Goal: Task Accomplishment & Management: Complete application form

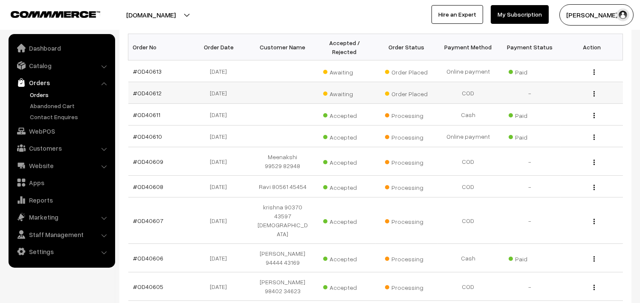
scroll to position [95, 0]
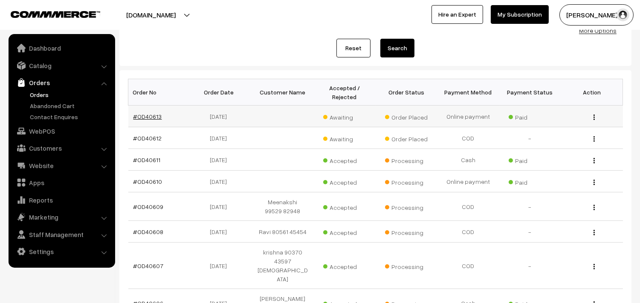
click at [145, 114] on link "#OD40613" at bounding box center [147, 116] width 29 height 7
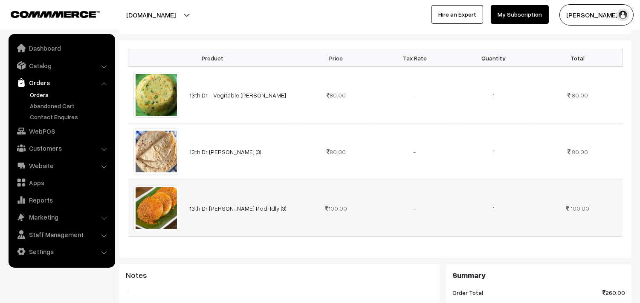
scroll to position [284, 0]
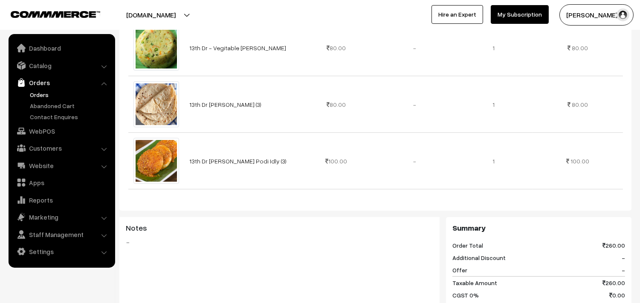
click at [37, 90] on link "Orders" at bounding box center [70, 94] width 84 height 9
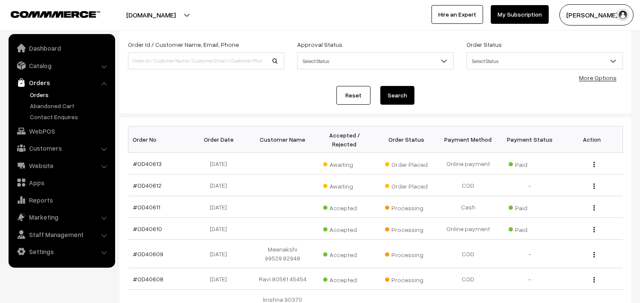
scroll to position [47, 0]
click at [153, 164] on link "#OD40613" at bounding box center [147, 163] width 29 height 7
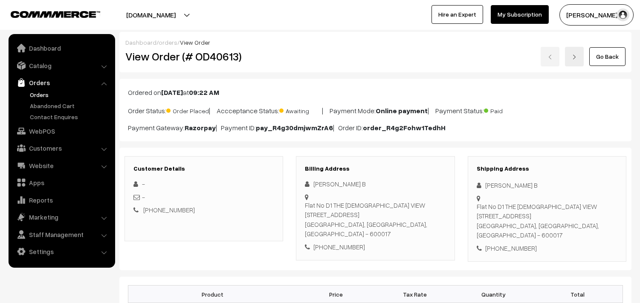
scroll to position [142, 0]
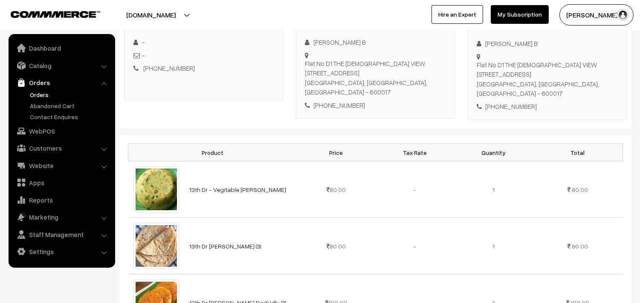
click at [343, 88] on div "[PERSON_NAME] B [STREET_ADDRESS][DEMOGRAPHIC_DATA] [PHONE_NUMBER]" at bounding box center [375, 73] width 141 height 72
click at [343, 88] on div "SETHUMADHAVAN B Flat No D1 THE TEMPLE VIEW 4th floor, 23 BAGAVANTHAM ST T NAGAR…" at bounding box center [375, 73] width 141 height 72
copy div "9790814375"
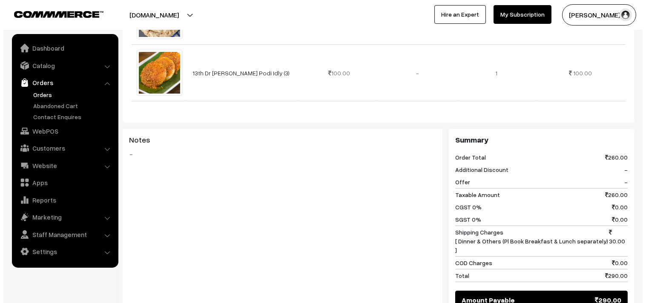
scroll to position [473, 0]
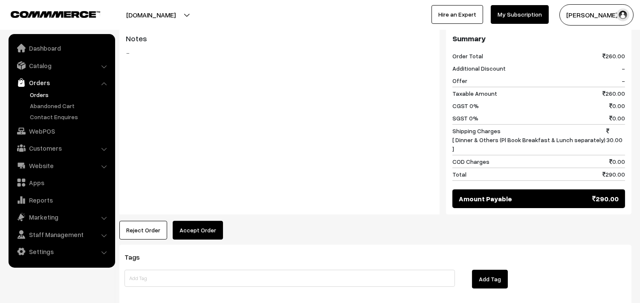
click at [207, 221] on button "Accept Order" at bounding box center [198, 230] width 50 height 19
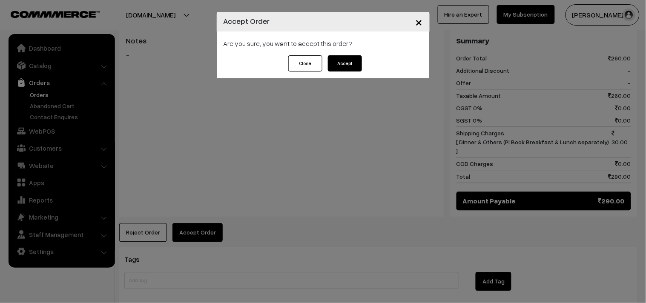
click at [349, 61] on button "Accept" at bounding box center [345, 63] width 34 height 16
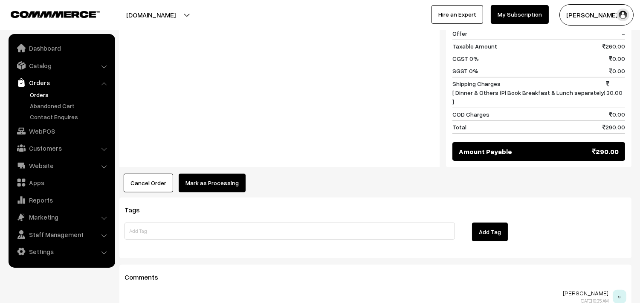
click at [205, 174] on button "Mark as Processing" at bounding box center [212, 183] width 67 height 19
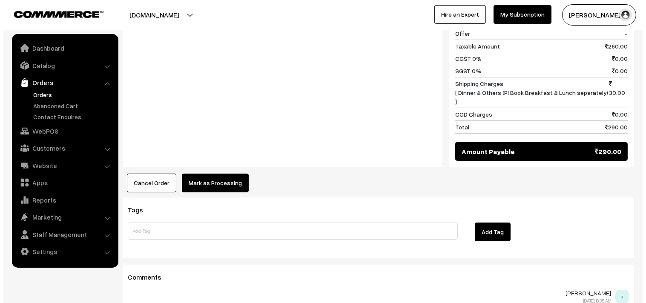
scroll to position [523, 0]
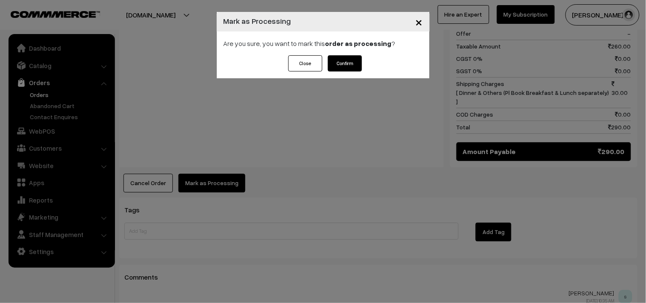
click at [337, 63] on button "Confirm" at bounding box center [345, 63] width 34 height 16
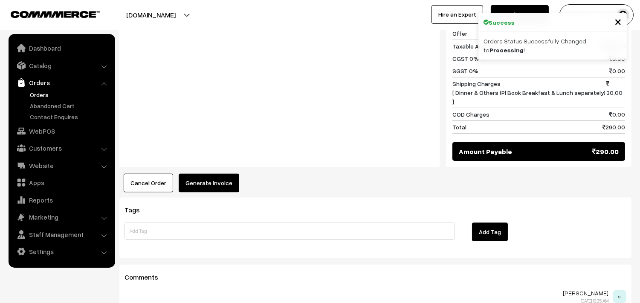
click at [207, 174] on button "Generate Invoice" at bounding box center [209, 183] width 60 height 19
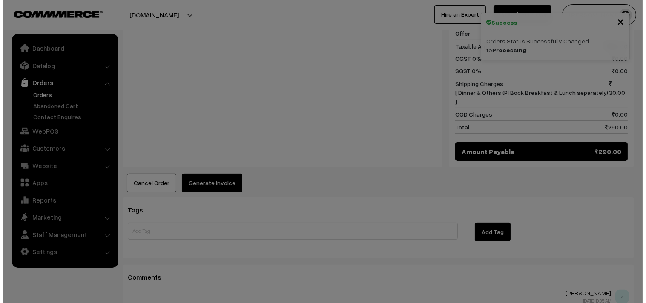
scroll to position [523, 0]
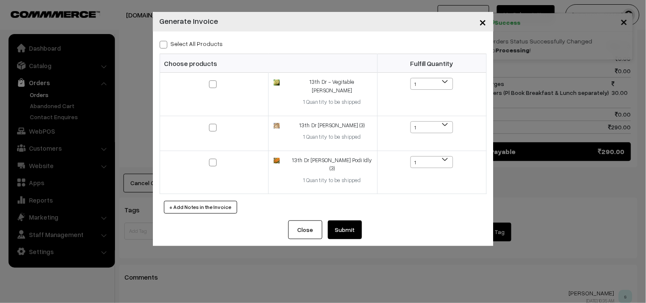
click at [209, 36] on div "Select All Products Choose products Fulfill Quantity 1 1 1 1 1" at bounding box center [323, 126] width 341 height 189
click at [207, 48] on label "Select All Products" at bounding box center [191, 43] width 63 height 9
click at [165, 46] on input "Select All Products" at bounding box center [163, 43] width 6 height 6
checkbox input "true"
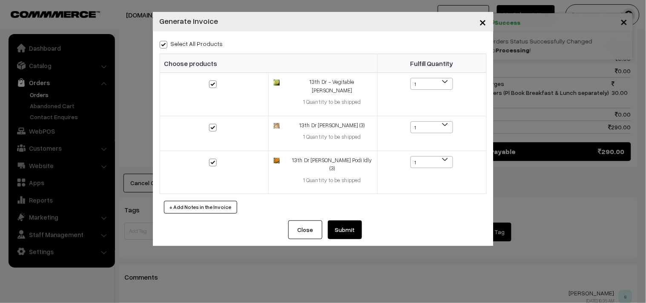
checkbox input "true"
click at [369, 226] on div "Close Submit Back Fulfill Items" at bounding box center [323, 234] width 341 height 26
click at [351, 221] on button "Submit" at bounding box center [345, 230] width 34 height 19
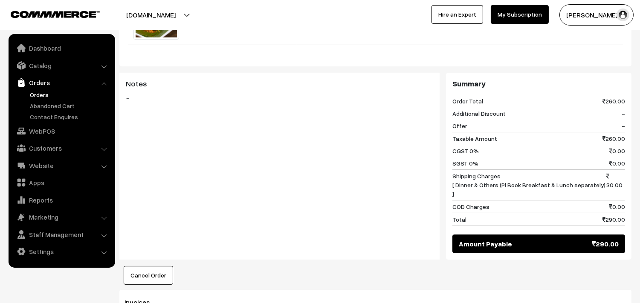
scroll to position [334, 0]
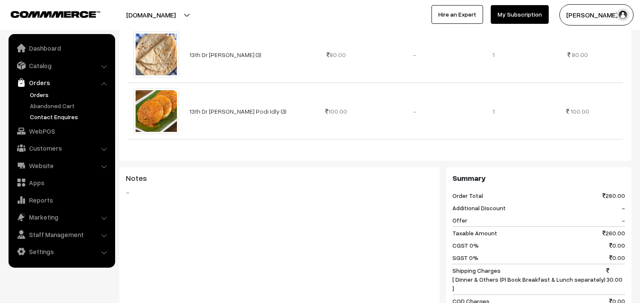
drag, startPoint x: 35, startPoint y: 94, endPoint x: 66, endPoint y: 116, distance: 37.9
click at [37, 94] on link "Orders" at bounding box center [70, 94] width 84 height 9
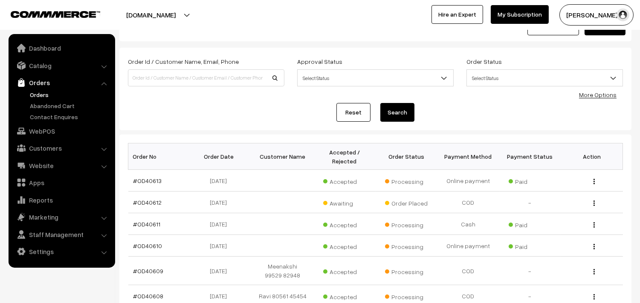
scroll to position [95, 0]
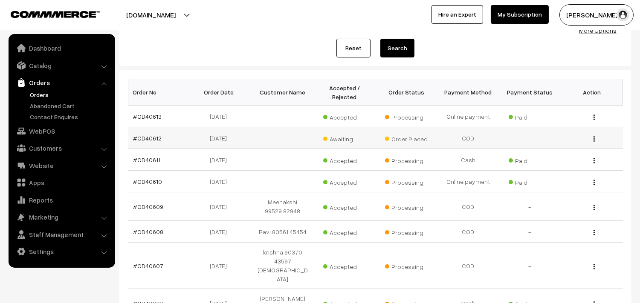
click at [151, 138] on link "#OD40612" at bounding box center [147, 138] width 29 height 7
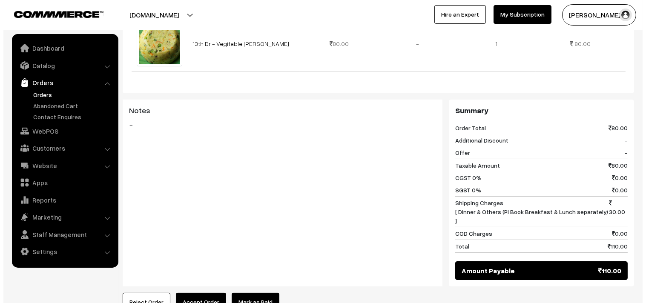
scroll to position [331, 0]
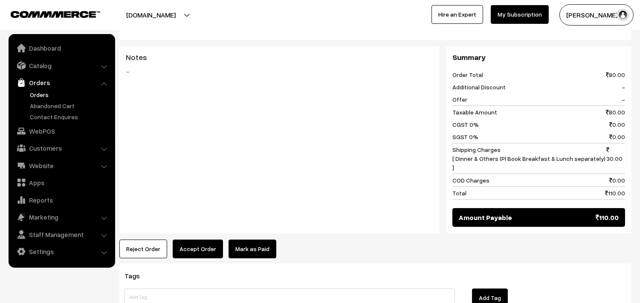
click at [202, 240] on button "Accept Order" at bounding box center [198, 249] width 50 height 19
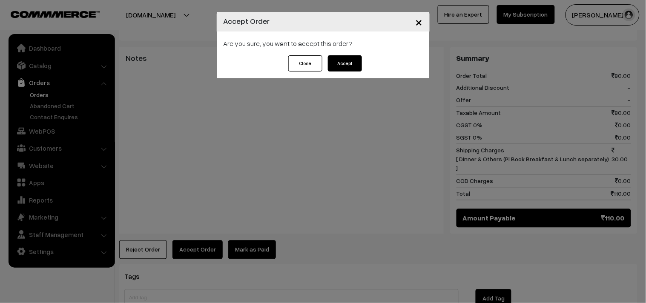
click at [350, 66] on button "Accept" at bounding box center [345, 63] width 34 height 16
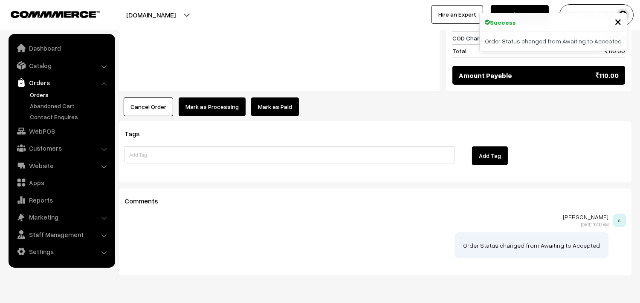
click at [213, 98] on button "Mark as Processing" at bounding box center [212, 107] width 67 height 19
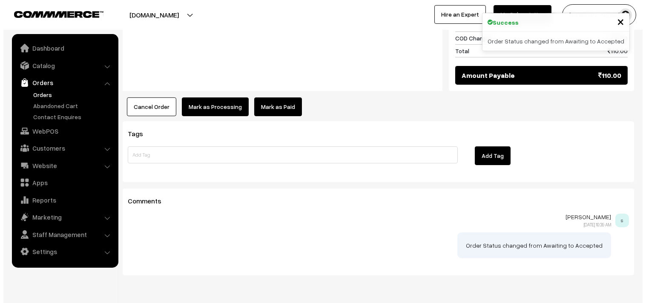
scroll to position [474, 0]
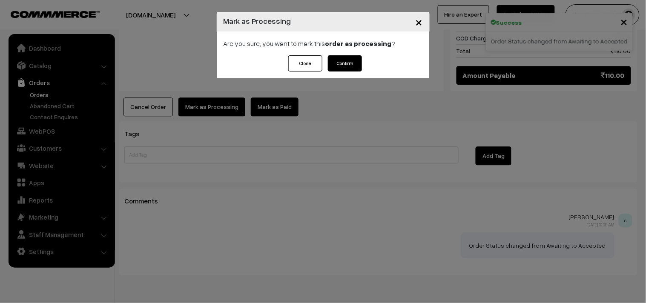
click at [347, 67] on button "Confirm" at bounding box center [345, 63] width 34 height 16
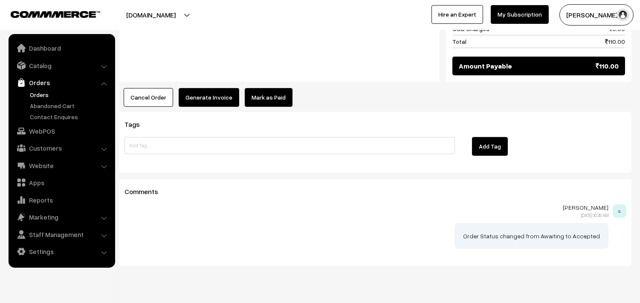
click at [202, 88] on button "Generate Invoice" at bounding box center [209, 97] width 60 height 19
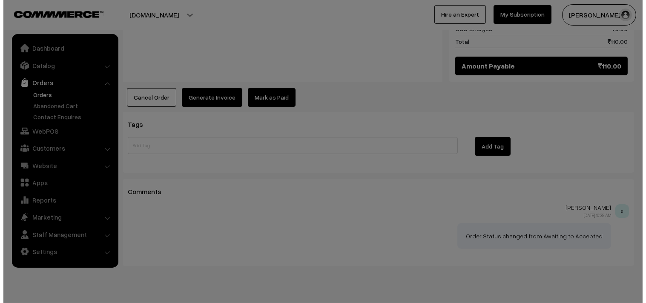
scroll to position [483, 0]
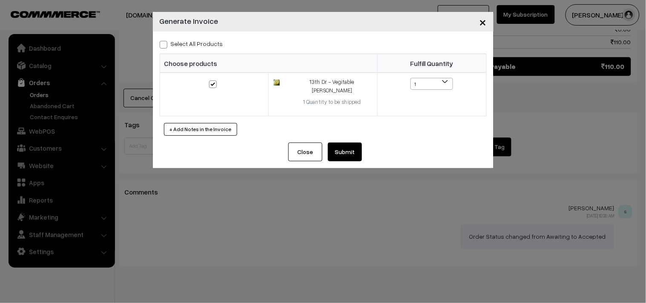
click at [344, 143] on button "Submit" at bounding box center [345, 152] width 34 height 19
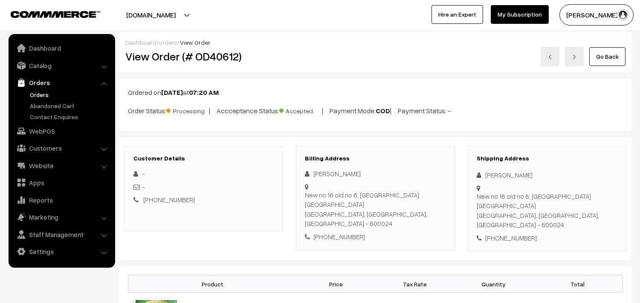
scroll to position [482, 0]
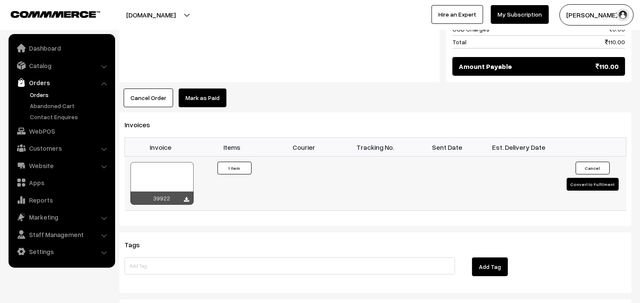
click at [161, 169] on div at bounding box center [161, 183] width 63 height 43
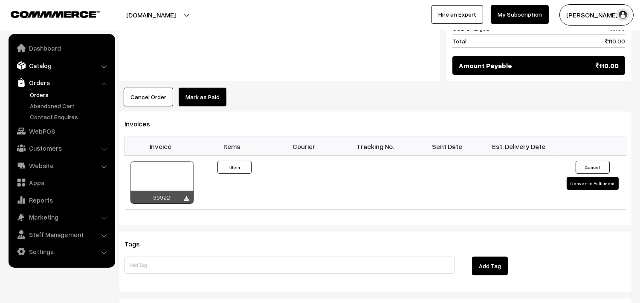
click at [49, 66] on link "Catalog" at bounding box center [61, 65] width 101 height 15
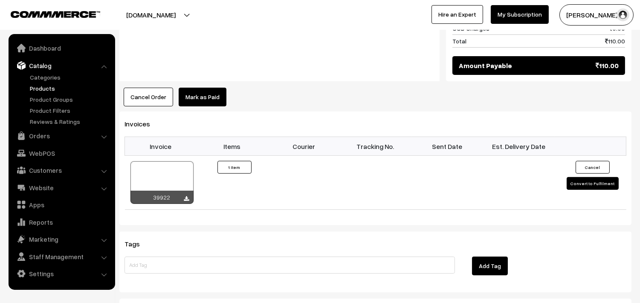
click at [49, 85] on link "Products" at bounding box center [70, 88] width 84 height 9
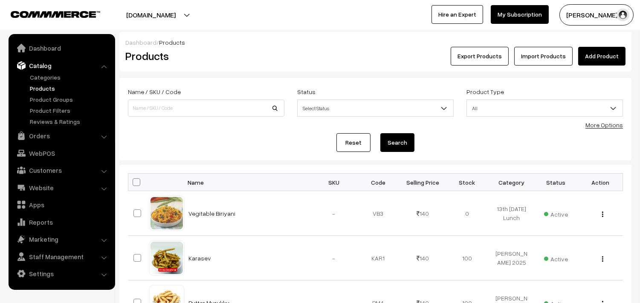
click at [602, 126] on link "More Options" at bounding box center [603, 124] width 37 height 7
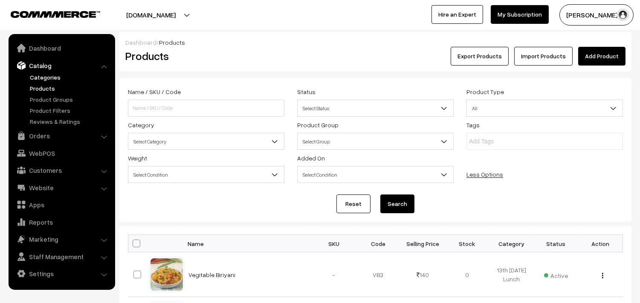
click at [61, 78] on link "Categories" at bounding box center [70, 77] width 84 height 9
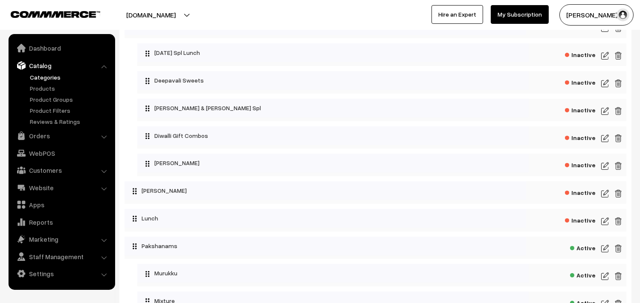
scroll to position [473, 0]
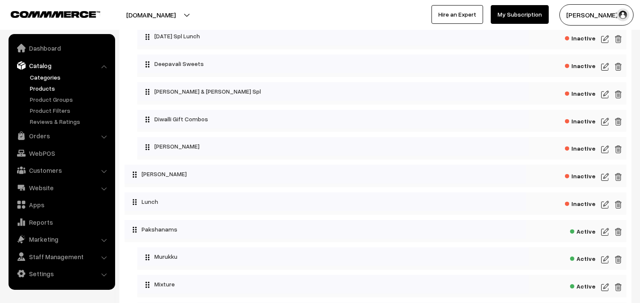
click at [54, 86] on link "Products" at bounding box center [70, 88] width 84 height 9
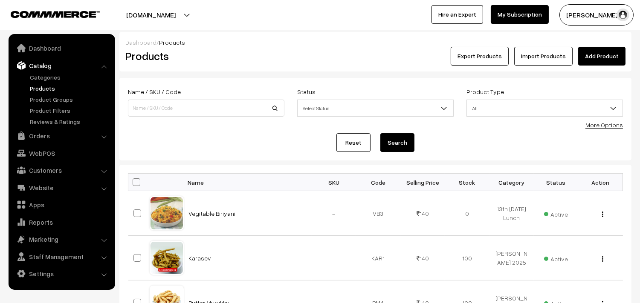
click at [610, 126] on link "More Options" at bounding box center [603, 124] width 37 height 7
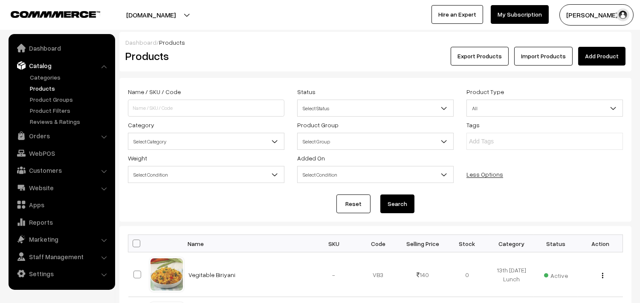
click at [177, 145] on span "Select Category" at bounding box center [206, 141] width 156 height 15
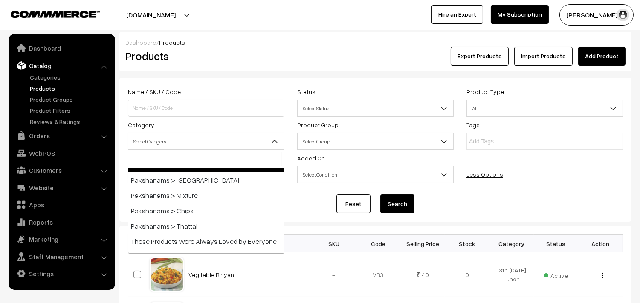
scroll to position [426, 0]
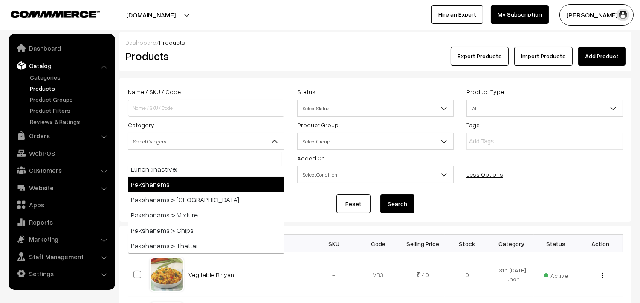
select select "2"
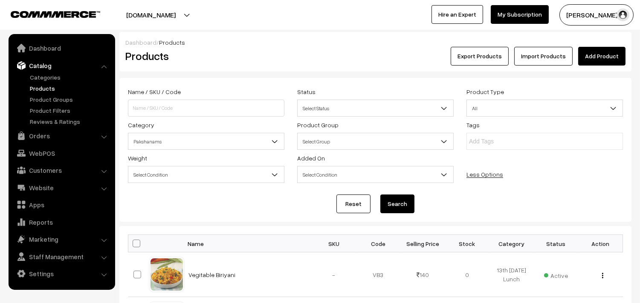
click at [382, 204] on button "Search" at bounding box center [397, 204] width 34 height 19
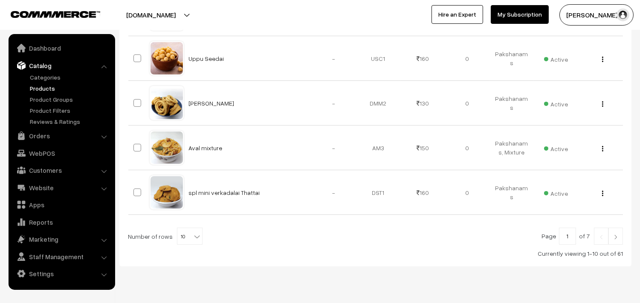
scroll to position [504, 0]
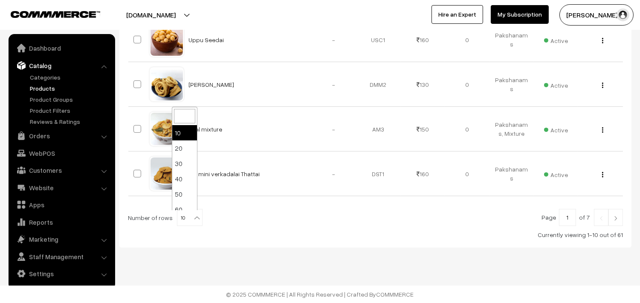
click at [181, 216] on span "10" at bounding box center [189, 218] width 25 height 17
select select "100"
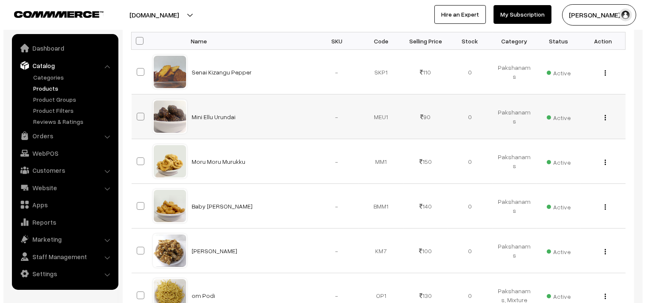
scroll to position [189, 0]
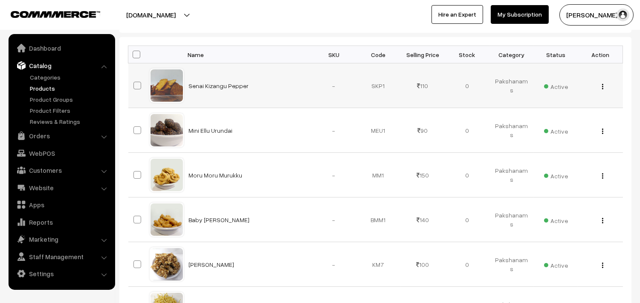
click at [566, 86] on span "Active" at bounding box center [556, 85] width 24 height 11
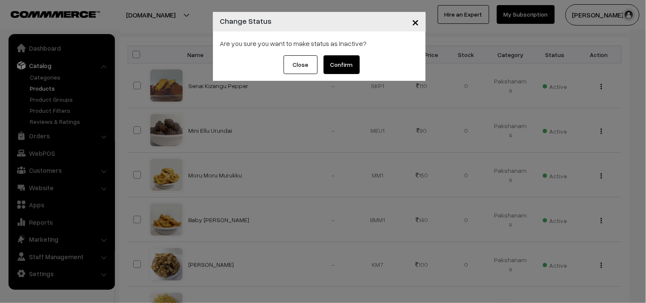
click at [334, 60] on button "Confirm" at bounding box center [342, 64] width 36 height 19
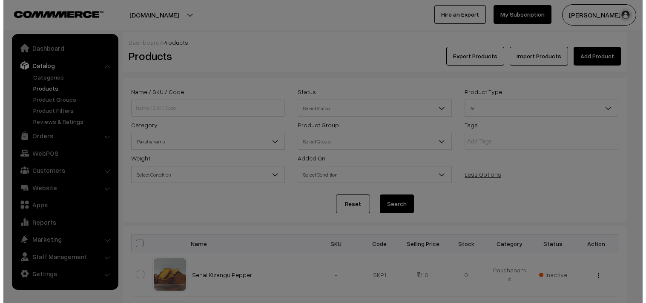
scroll to position [189, 0]
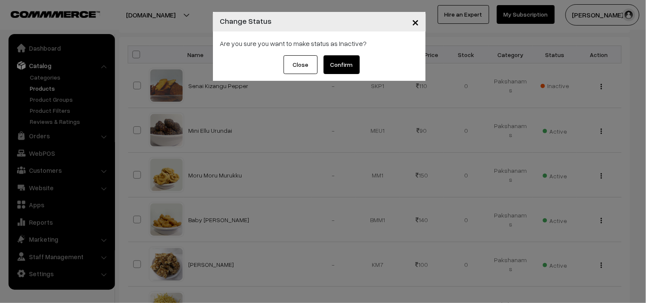
click at [357, 61] on button "Confirm" at bounding box center [342, 64] width 36 height 19
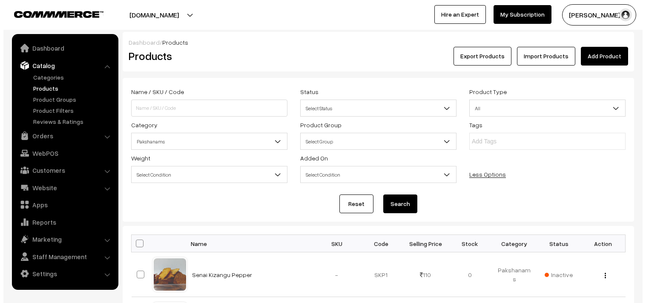
scroll to position [189, 0]
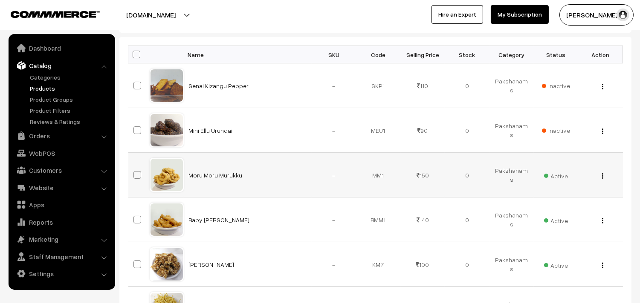
click at [555, 171] on span "Active" at bounding box center [556, 175] width 24 height 11
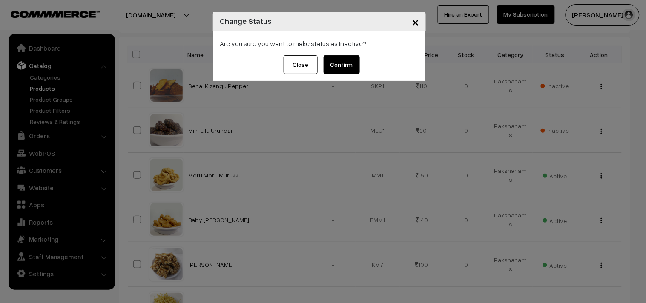
click at [349, 61] on button "Confirm" at bounding box center [342, 64] width 36 height 19
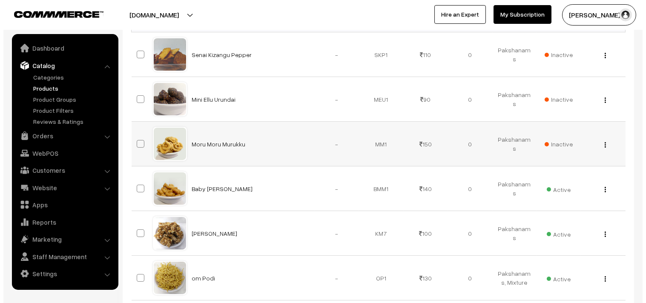
scroll to position [284, 0]
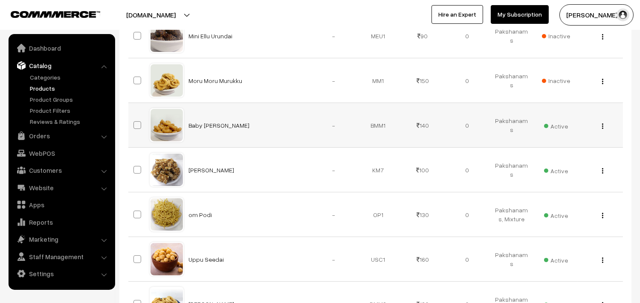
click at [558, 124] on span "Active" at bounding box center [556, 125] width 24 height 11
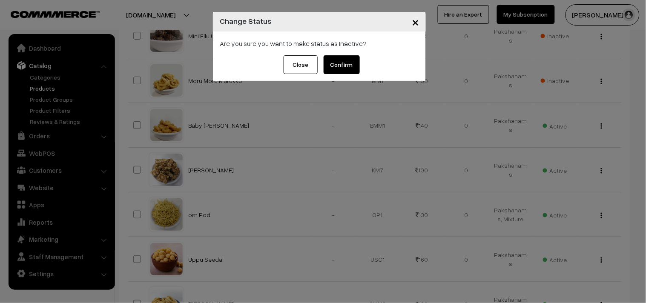
click at [341, 66] on button "Confirm" at bounding box center [342, 64] width 36 height 19
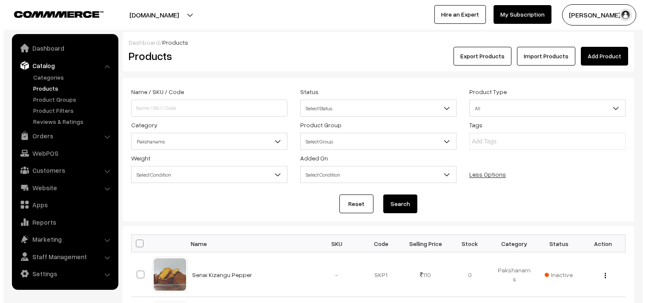
scroll to position [331, 0]
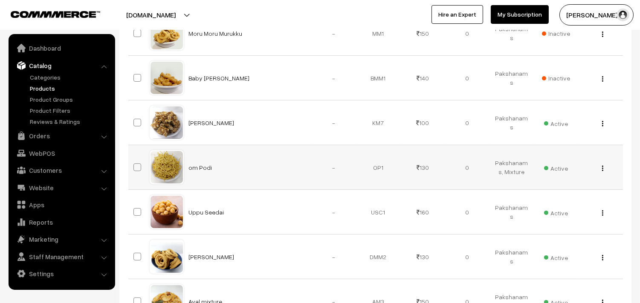
click at [562, 167] on span "Active" at bounding box center [556, 167] width 24 height 11
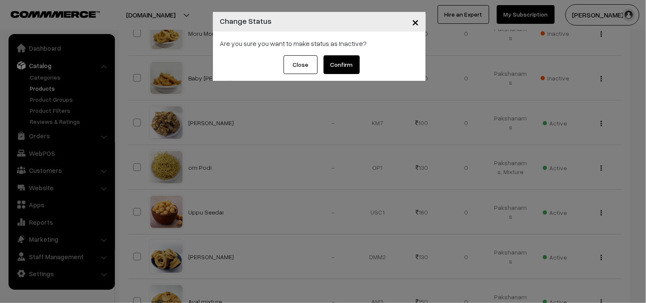
click at [347, 64] on button "Confirm" at bounding box center [342, 64] width 36 height 19
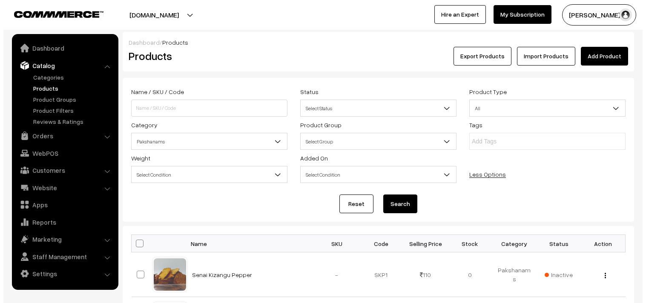
scroll to position [331, 0]
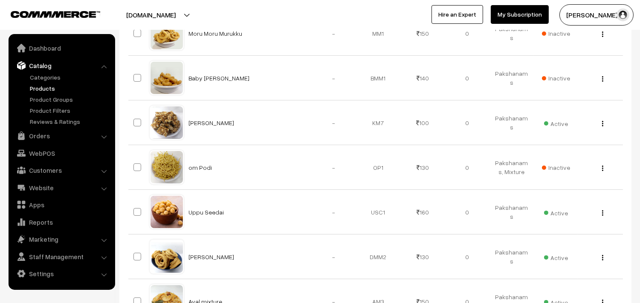
click at [555, 212] on span "Active" at bounding box center [556, 212] width 24 height 11
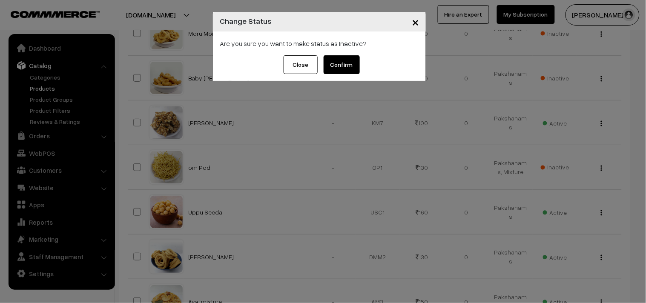
click at [350, 69] on button "Confirm" at bounding box center [342, 64] width 36 height 19
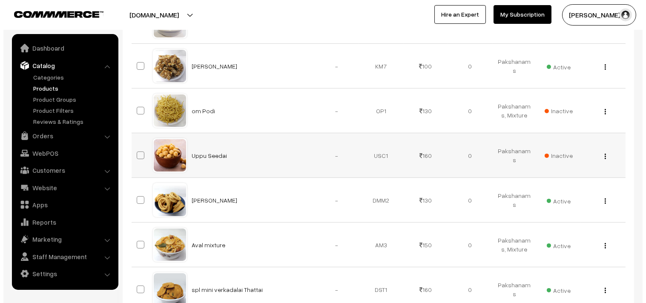
scroll to position [426, 0]
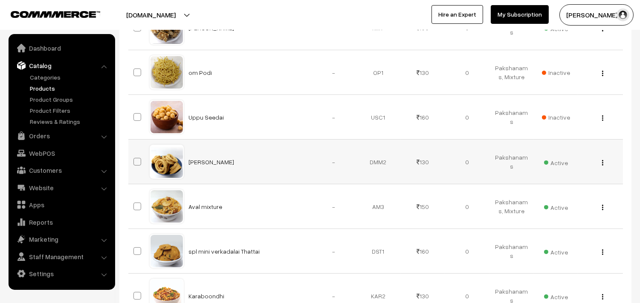
click at [557, 164] on span "Active" at bounding box center [556, 161] width 24 height 11
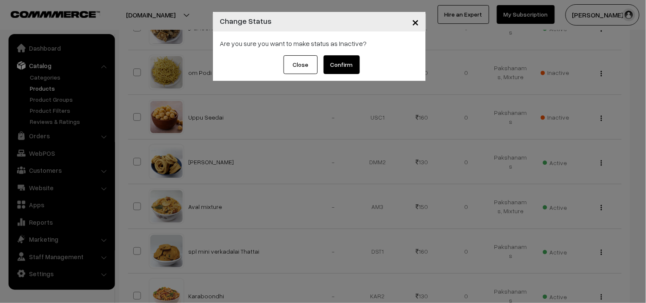
click at [337, 68] on button "Confirm" at bounding box center [342, 64] width 36 height 19
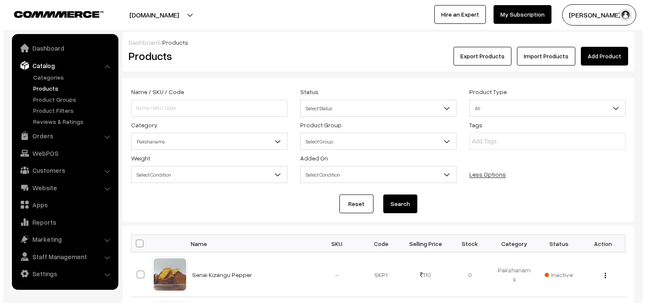
scroll to position [521, 0]
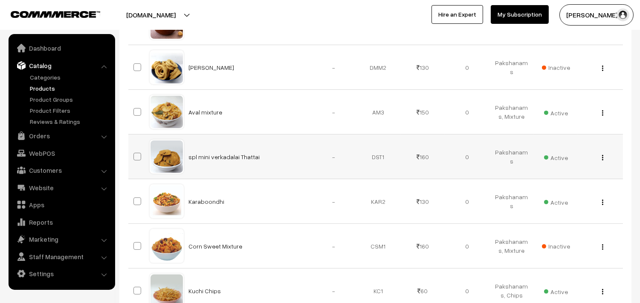
click at [559, 158] on span "Active" at bounding box center [556, 156] width 24 height 11
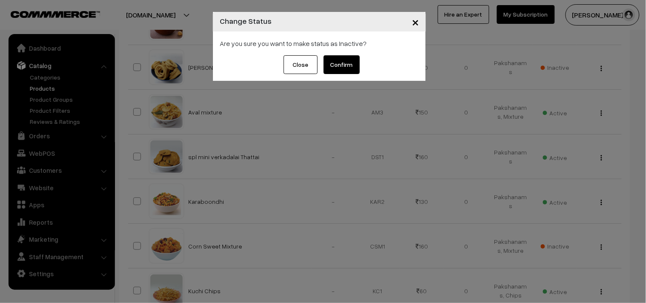
click at [341, 61] on button "Confirm" at bounding box center [342, 64] width 36 height 19
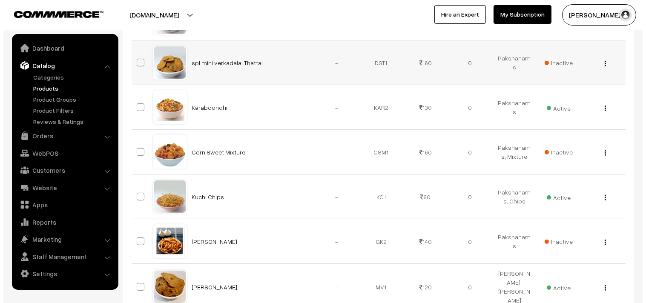
scroll to position [615, 0]
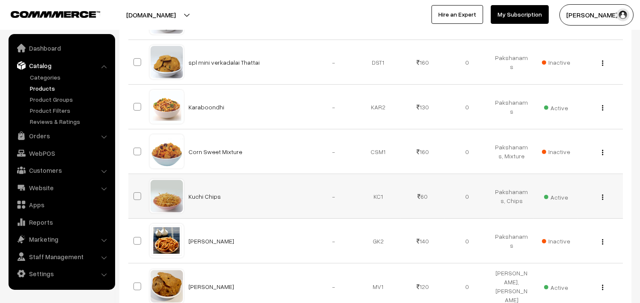
click at [559, 194] on span "Active" at bounding box center [556, 196] width 24 height 11
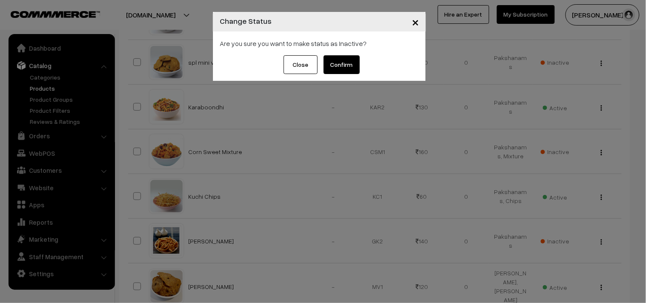
click at [346, 62] on button "Confirm" at bounding box center [342, 64] width 36 height 19
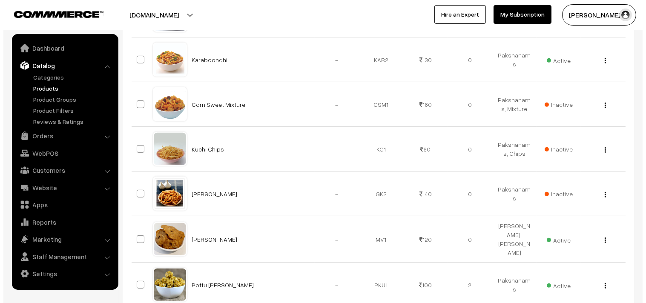
scroll to position [615, 0]
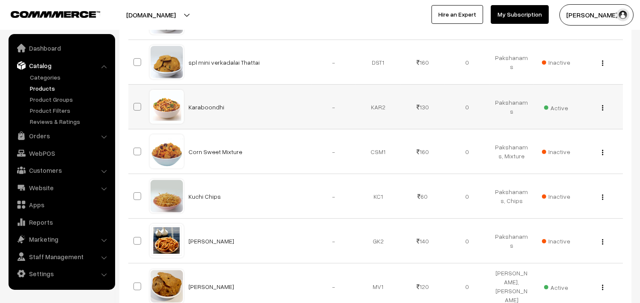
click at [556, 114] on td "Active" at bounding box center [555, 107] width 44 height 45
click at [558, 107] on span "Active" at bounding box center [556, 106] width 24 height 11
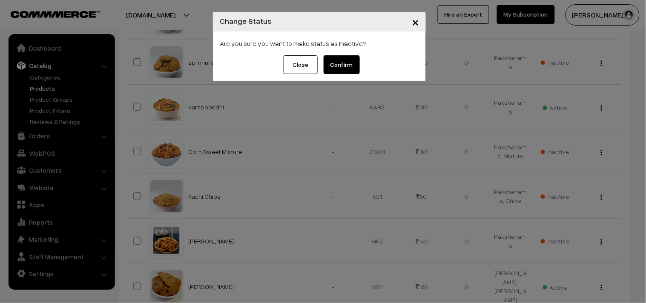
drag, startPoint x: 346, startPoint y: 65, endPoint x: 352, endPoint y: 78, distance: 14.5
click at [346, 64] on button "Confirm" at bounding box center [342, 64] width 36 height 19
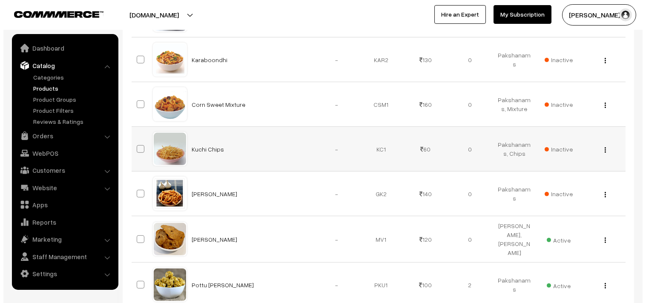
scroll to position [710, 0]
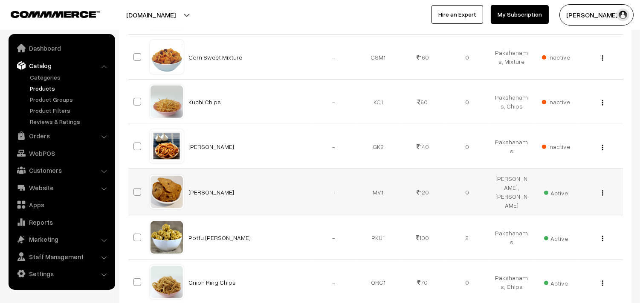
click at [559, 196] on span "Active" at bounding box center [556, 192] width 24 height 11
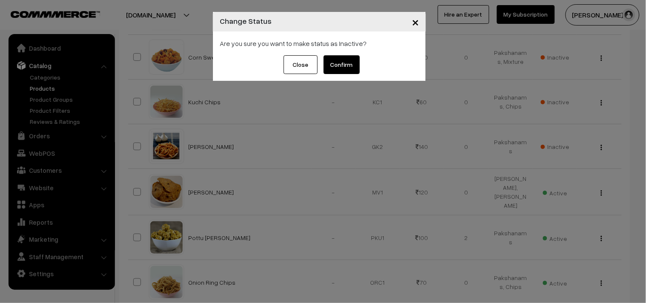
click at [337, 63] on button "Confirm" at bounding box center [342, 64] width 36 height 19
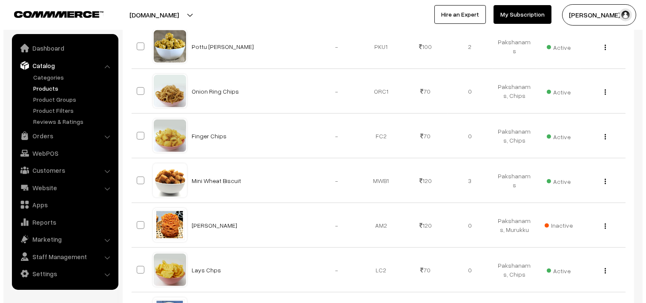
scroll to position [947, 0]
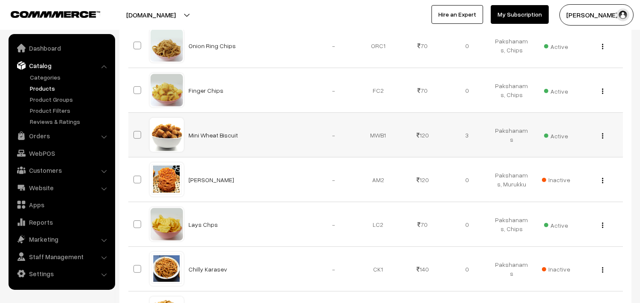
click at [558, 133] on span "Active" at bounding box center [556, 135] width 24 height 11
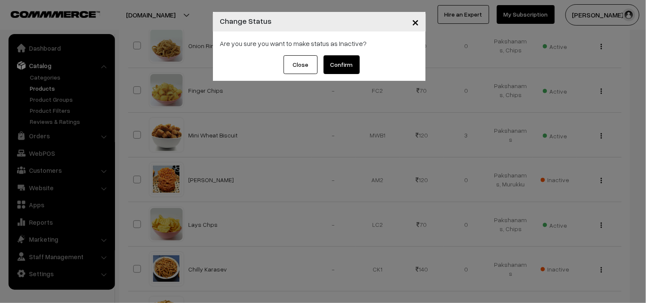
click at [347, 64] on button "Confirm" at bounding box center [342, 64] width 36 height 19
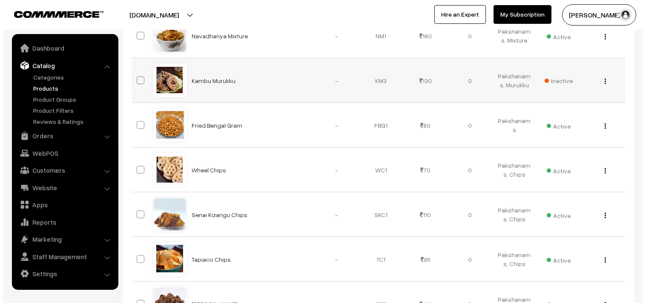
scroll to position [1515, 0]
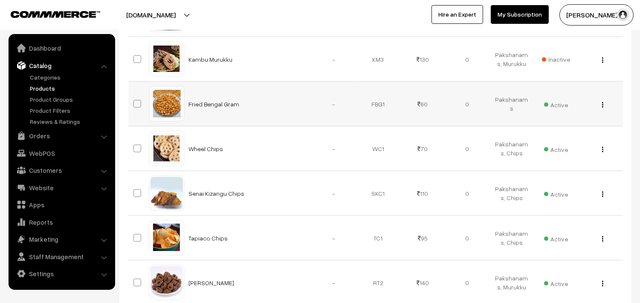
click at [567, 104] on span "Active" at bounding box center [556, 103] width 24 height 11
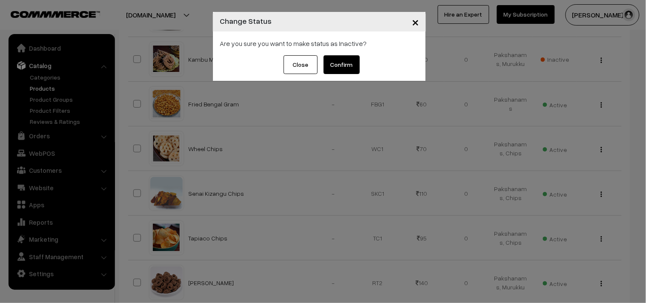
drag, startPoint x: 341, startPoint y: 63, endPoint x: 351, endPoint y: 75, distance: 16.6
click at [340, 63] on button "Confirm" at bounding box center [342, 64] width 36 height 19
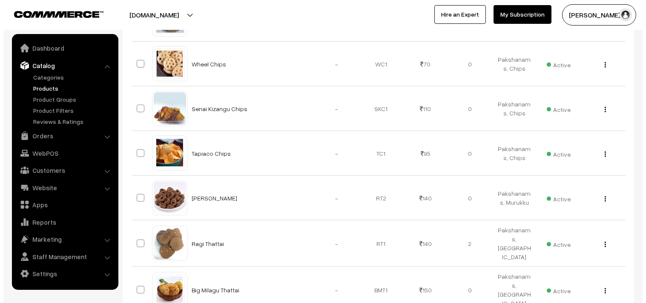
scroll to position [1609, 0]
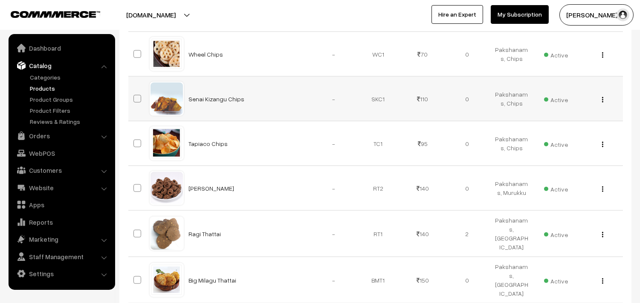
click at [554, 100] on span "Active" at bounding box center [556, 98] width 24 height 11
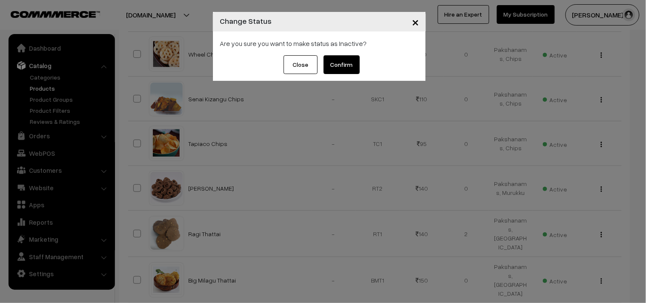
click at [344, 63] on button "Confirm" at bounding box center [342, 64] width 36 height 19
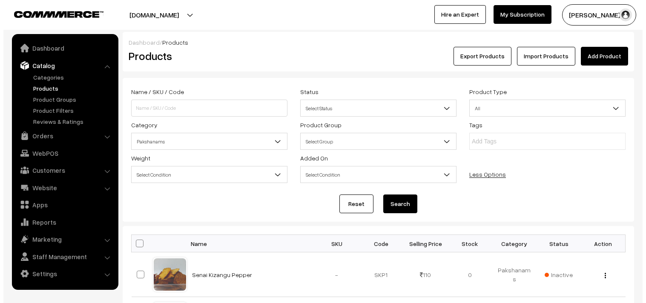
scroll to position [1609, 0]
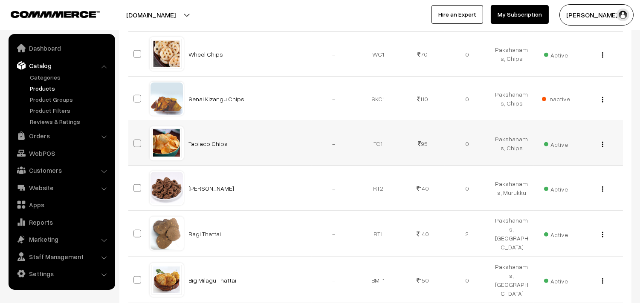
click at [554, 141] on span "Active" at bounding box center [556, 143] width 24 height 11
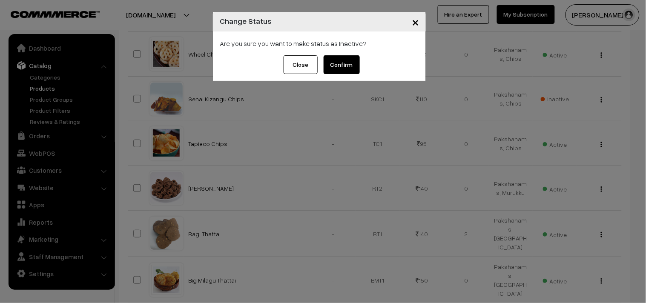
click at [563, 158] on div "× Change Status Are you sure you want to make status as Inactive? Close Confirm" at bounding box center [323, 151] width 646 height 303
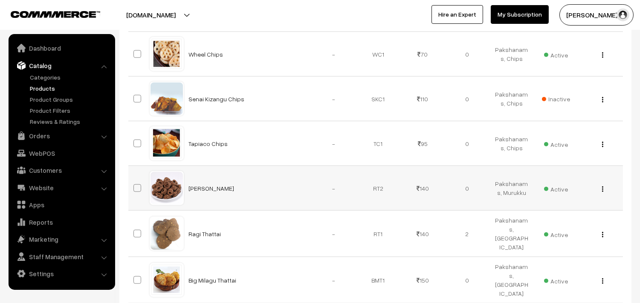
click at [556, 190] on span "Active" at bounding box center [556, 188] width 24 height 11
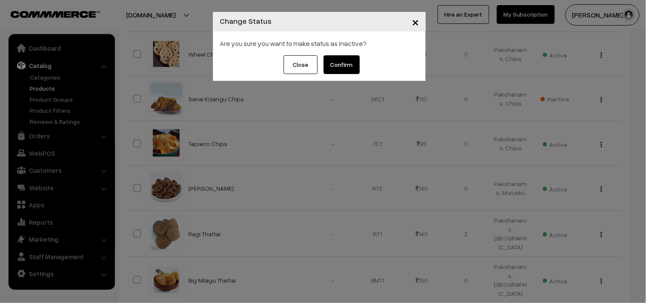
click at [342, 63] on button "Confirm" at bounding box center [342, 64] width 36 height 19
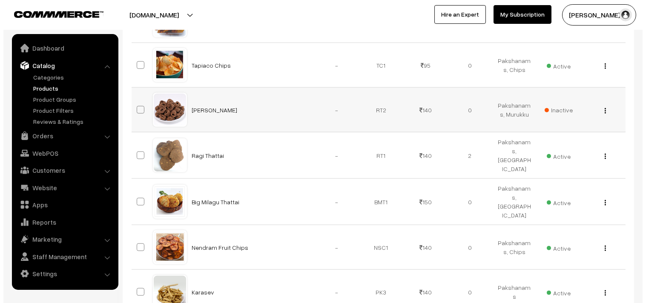
scroll to position [1704, 0]
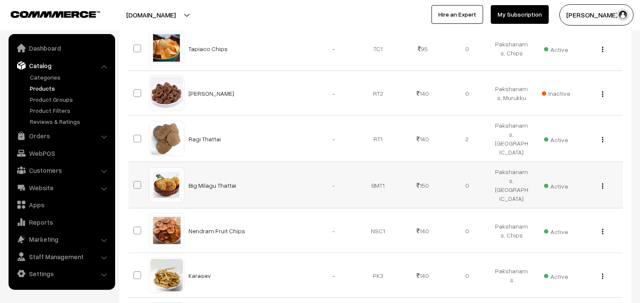
click at [565, 182] on span "Active" at bounding box center [556, 185] width 24 height 11
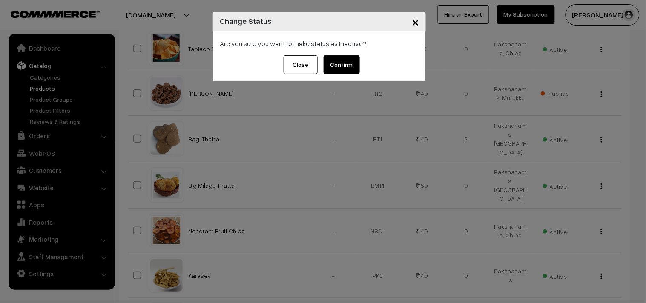
drag, startPoint x: 334, startPoint y: 57, endPoint x: 338, endPoint y: 62, distance: 6.7
click at [334, 57] on button "Confirm" at bounding box center [342, 64] width 36 height 19
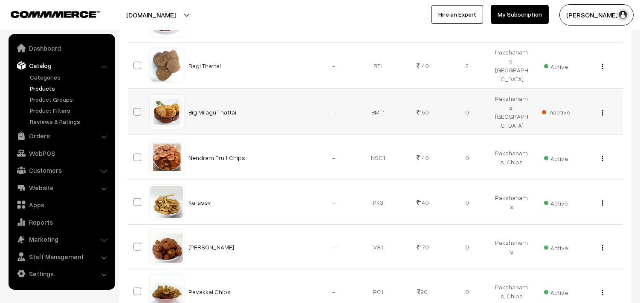
scroll to position [1799, 0]
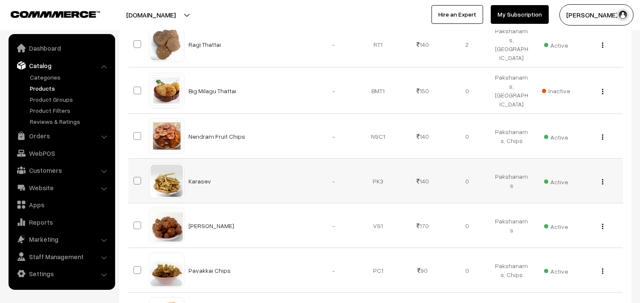
click at [555, 178] on span "Active" at bounding box center [556, 181] width 24 height 11
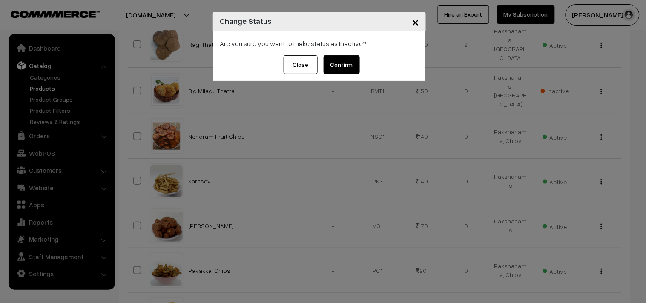
click at [552, 172] on div "× Change Status Are you sure you want to make status as Inactive? Close Confirm" at bounding box center [323, 151] width 646 height 303
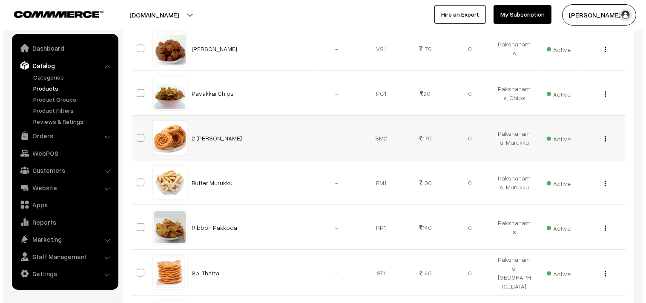
scroll to position [1988, 0]
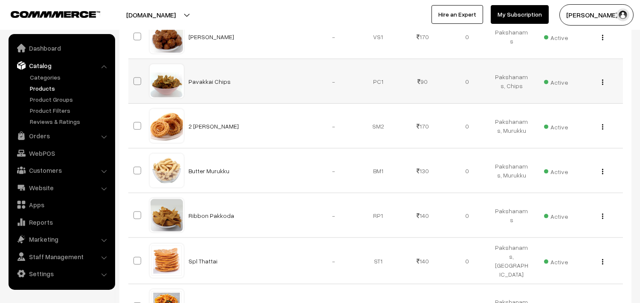
click at [562, 77] on span "Active" at bounding box center [556, 81] width 24 height 11
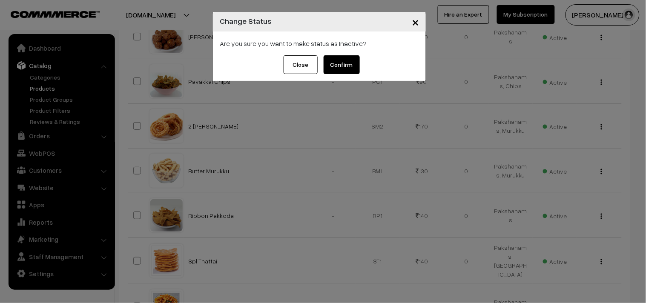
click at [344, 63] on button "Confirm" at bounding box center [342, 64] width 36 height 19
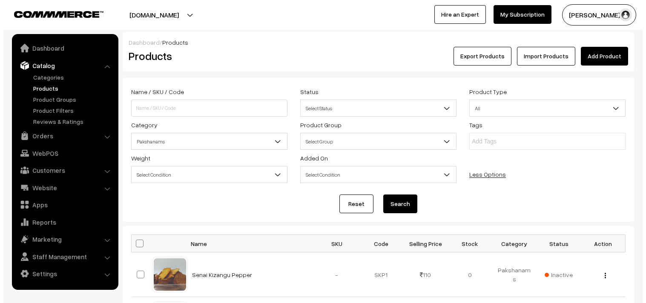
scroll to position [1988, 0]
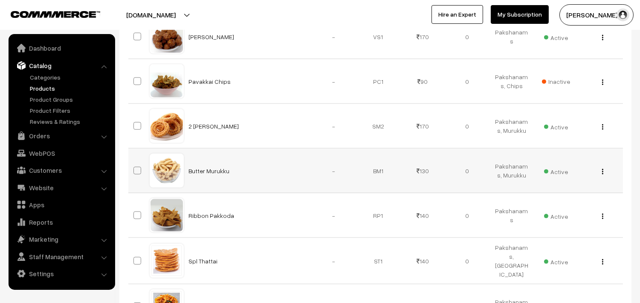
click at [559, 167] on span "Active" at bounding box center [556, 170] width 24 height 11
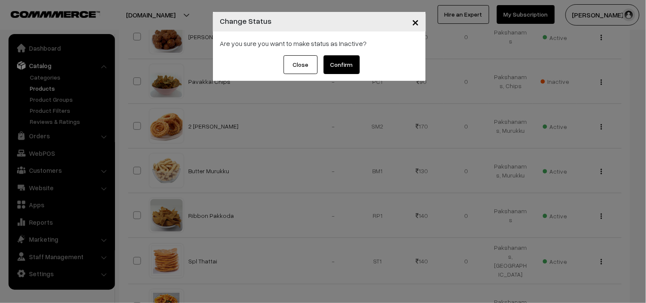
click at [338, 62] on button "Confirm" at bounding box center [342, 64] width 36 height 19
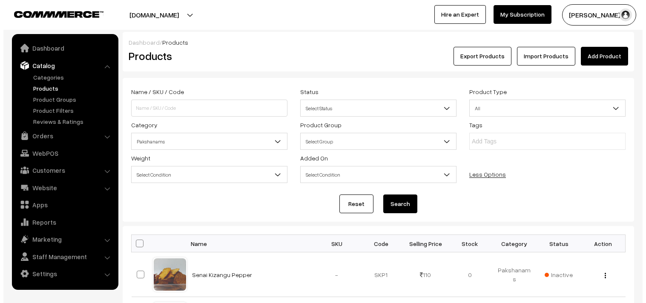
scroll to position [1988, 0]
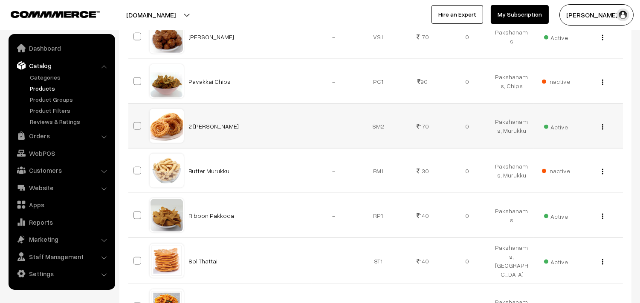
click at [563, 121] on span "Active" at bounding box center [556, 126] width 24 height 11
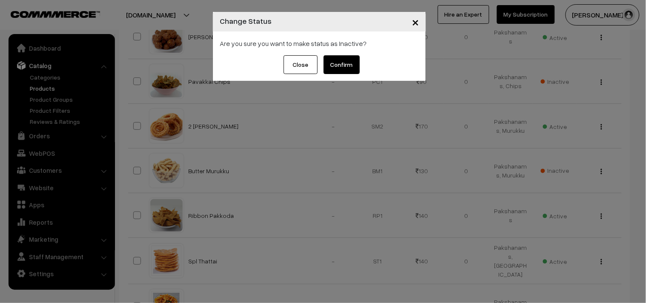
click at [344, 68] on button "Confirm" at bounding box center [342, 64] width 36 height 19
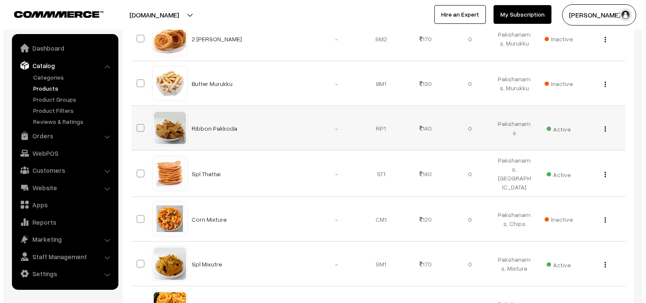
scroll to position [2083, 0]
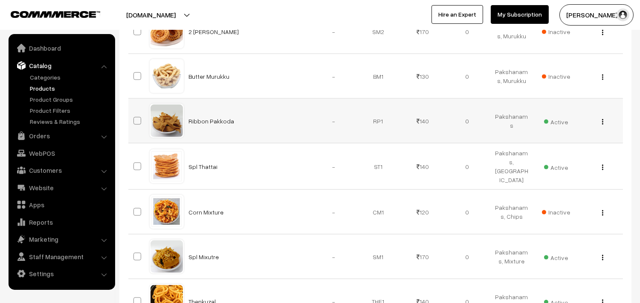
click at [561, 118] on span "Active" at bounding box center [556, 120] width 24 height 11
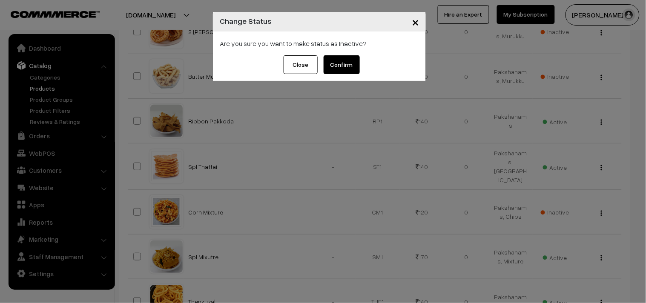
click at [348, 64] on button "Confirm" at bounding box center [342, 64] width 36 height 19
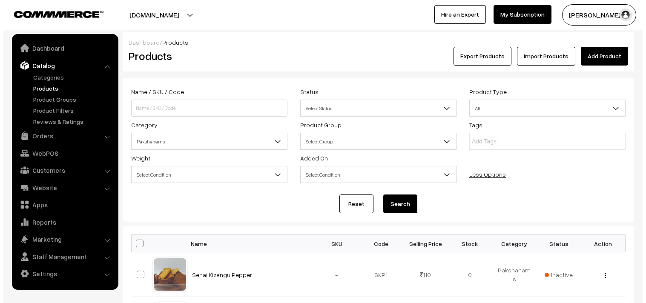
scroll to position [2083, 0]
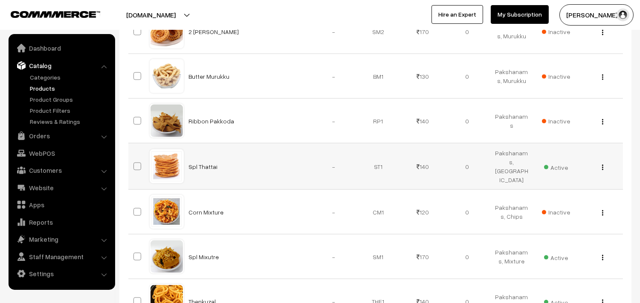
click at [555, 163] on span "Active" at bounding box center [556, 166] width 24 height 11
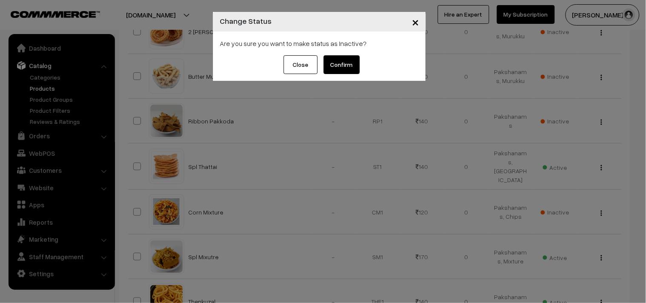
click at [347, 65] on button "Confirm" at bounding box center [342, 64] width 36 height 19
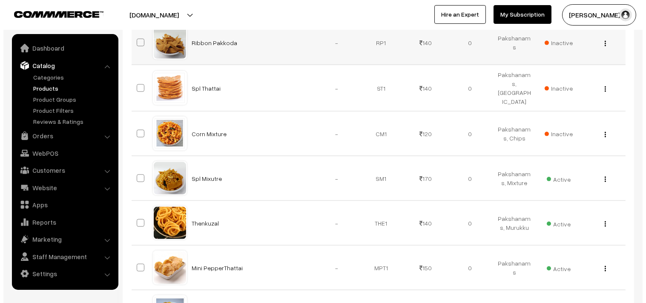
scroll to position [2178, 0]
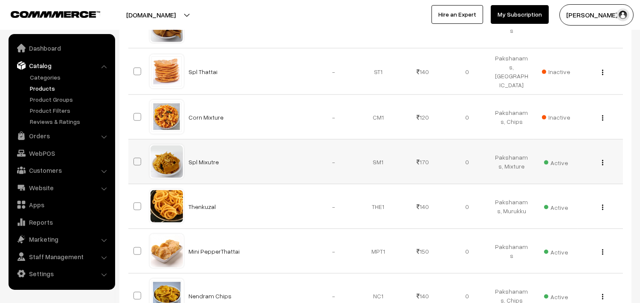
click at [556, 159] on span "Active" at bounding box center [556, 161] width 24 height 11
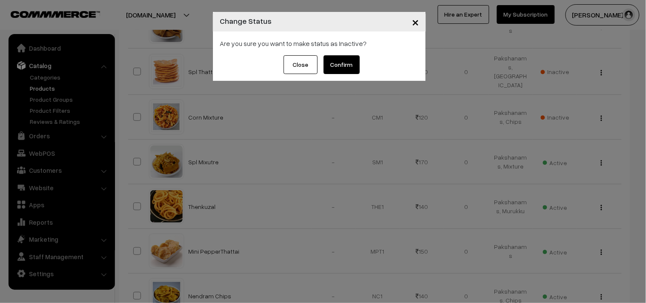
click at [354, 63] on button "Confirm" at bounding box center [342, 64] width 36 height 19
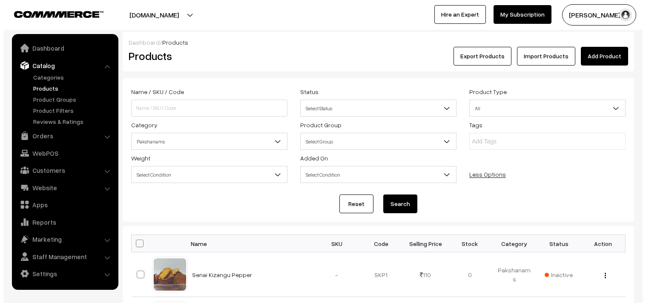
scroll to position [2272, 0]
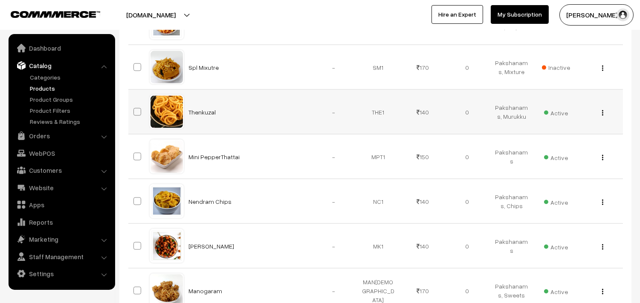
click at [551, 108] on span "Active" at bounding box center [556, 112] width 24 height 11
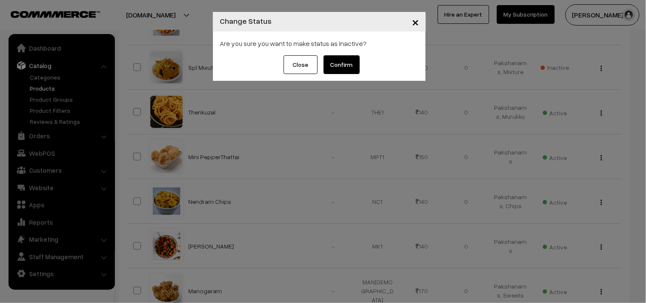
click at [352, 69] on button "Confirm" at bounding box center [342, 64] width 36 height 19
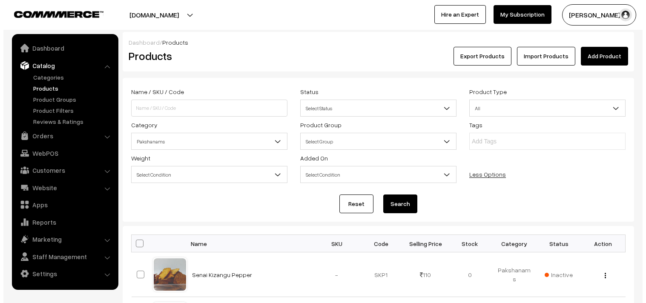
scroll to position [2272, 0]
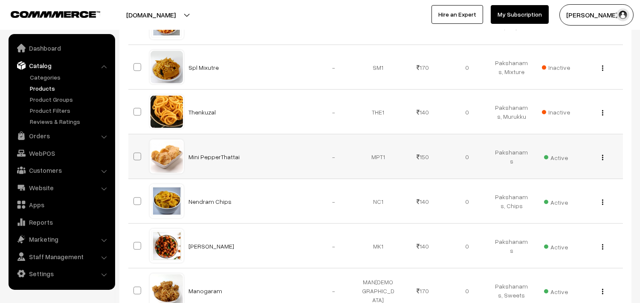
click at [555, 155] on span "Active" at bounding box center [556, 156] width 24 height 11
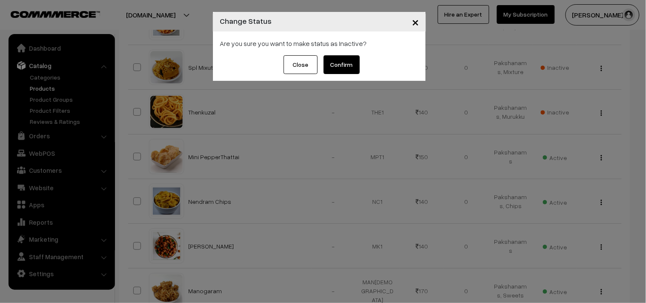
click at [349, 66] on button "Confirm" at bounding box center [342, 64] width 36 height 19
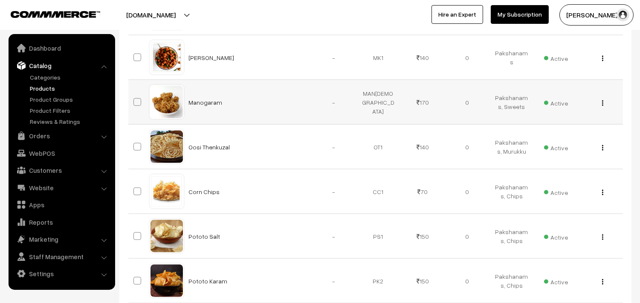
scroll to position [2461, 0]
click at [564, 187] on span "Active" at bounding box center [556, 191] width 24 height 11
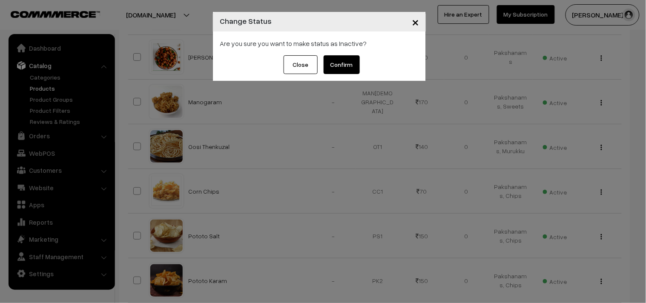
click at [412, 152] on div "× Change Status Are you sure you want to make status as Inactive? Close Confirm" at bounding box center [323, 151] width 646 height 303
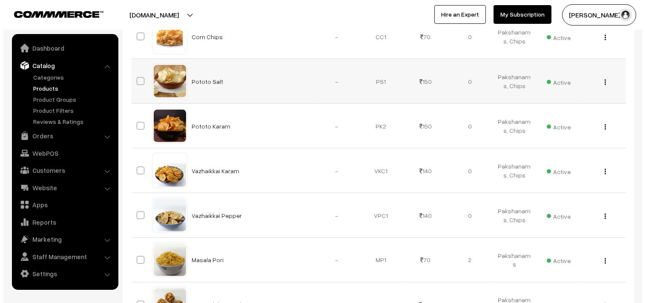
scroll to position [2651, 0]
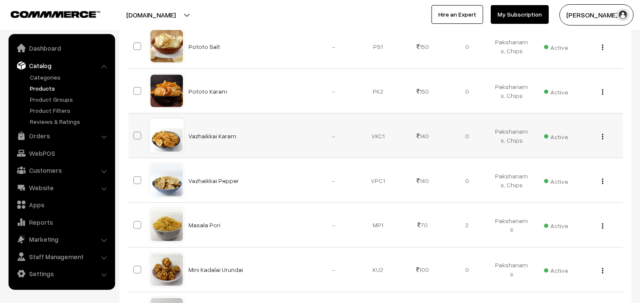
click at [555, 138] on td "Active" at bounding box center [555, 136] width 44 height 45
click at [557, 133] on span "Active" at bounding box center [556, 135] width 24 height 11
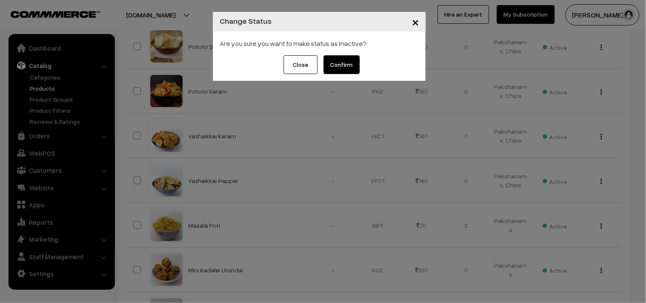
click at [349, 61] on button "Confirm" at bounding box center [342, 64] width 36 height 19
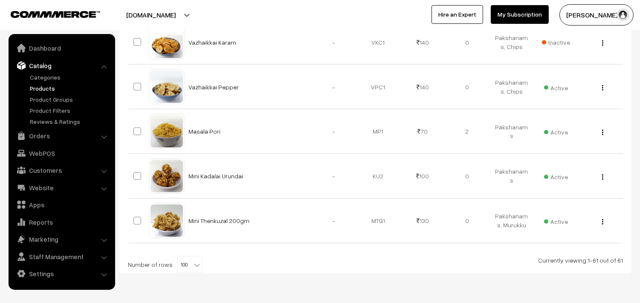
scroll to position [2746, 0]
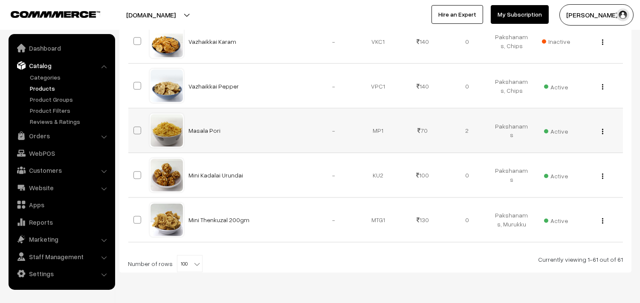
click at [557, 127] on span "Active" at bounding box center [556, 130] width 24 height 11
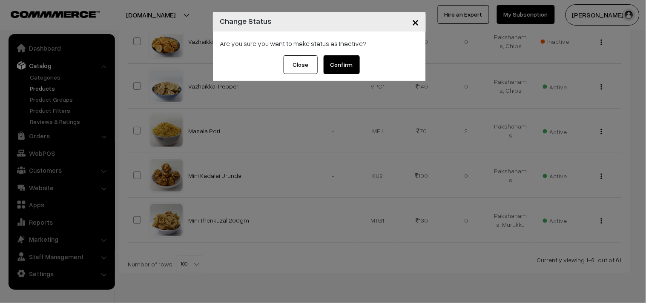
click at [568, 135] on div "× Change Status Are you sure you want to make status as Inactive? Close Confirm" at bounding box center [323, 151] width 646 height 303
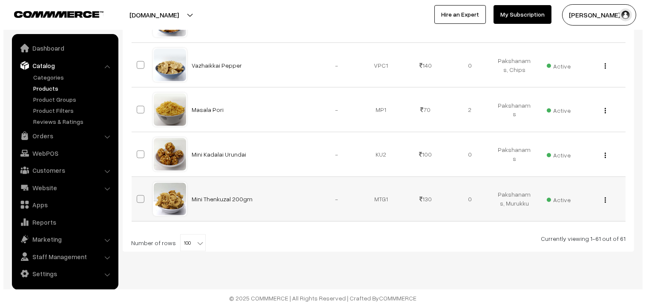
scroll to position [2767, 0]
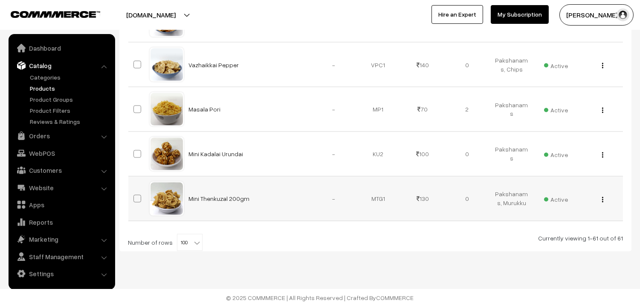
click at [553, 195] on span "Active" at bounding box center [556, 198] width 24 height 11
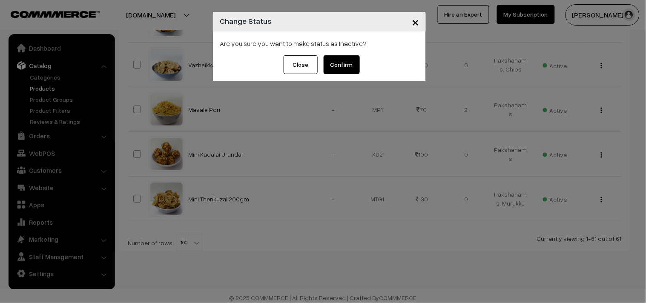
click at [339, 66] on button "Confirm" at bounding box center [342, 64] width 36 height 19
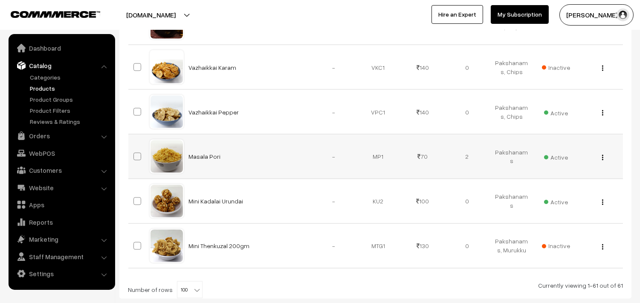
scroll to position [2672, 0]
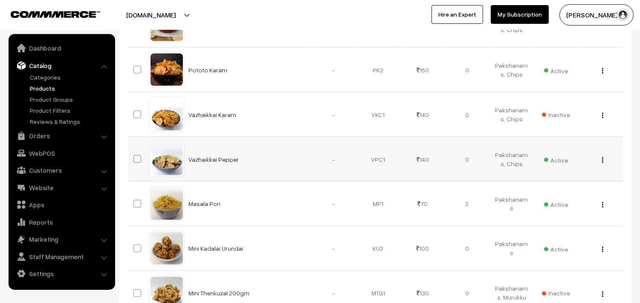
click at [602, 158] on img "button" at bounding box center [602, 161] width 1 height 6
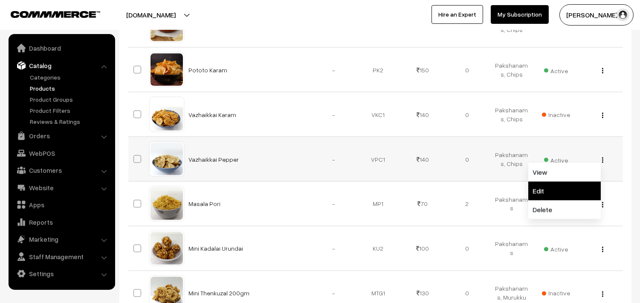
click at [573, 188] on link "Edit" at bounding box center [564, 191] width 72 height 19
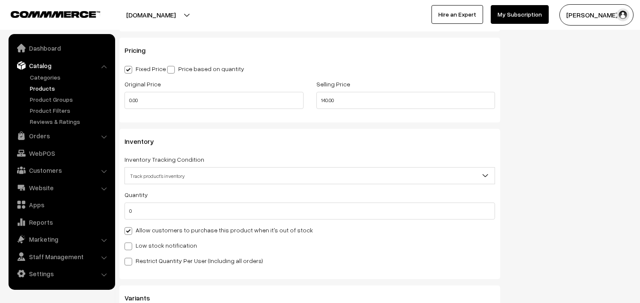
scroll to position [899, 0]
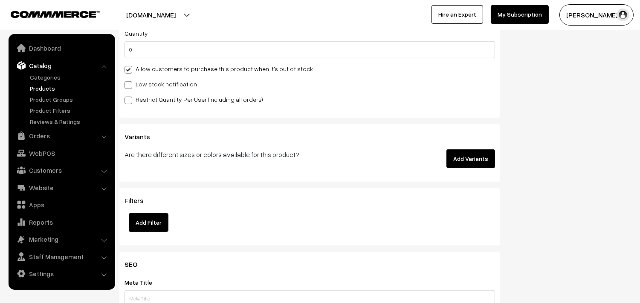
click at [150, 69] on label "Allow customers to purchase this product when it's out of stock" at bounding box center [218, 68] width 188 height 9
click at [130, 69] on input "Allow customers to purchase this product when it's out of stock" at bounding box center [127, 69] width 6 height 6
checkbox input "false"
click at [156, 51] on input "0" at bounding box center [309, 49] width 370 height 17
drag, startPoint x: 173, startPoint y: 50, endPoint x: 16, endPoint y: 62, distance: 158.1
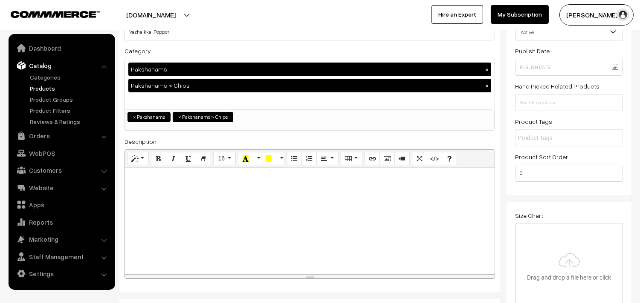
scroll to position [0, 0]
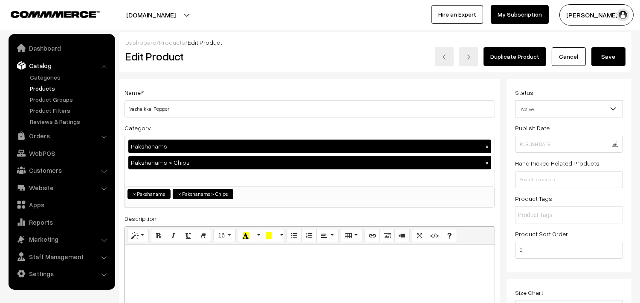
type input "3"
click at [608, 52] on button "Save" at bounding box center [608, 56] width 34 height 19
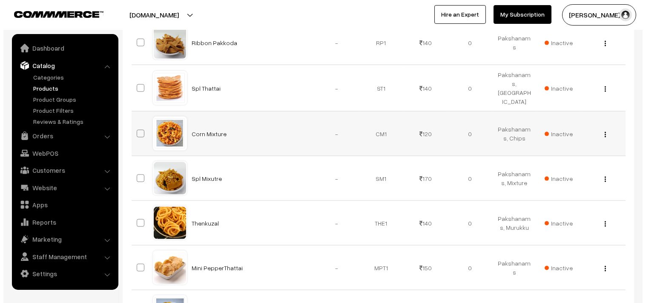
scroll to position [2178, 0]
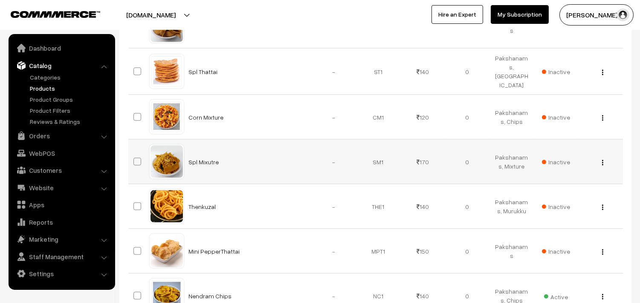
click at [554, 159] on span "Inactive" at bounding box center [556, 162] width 28 height 9
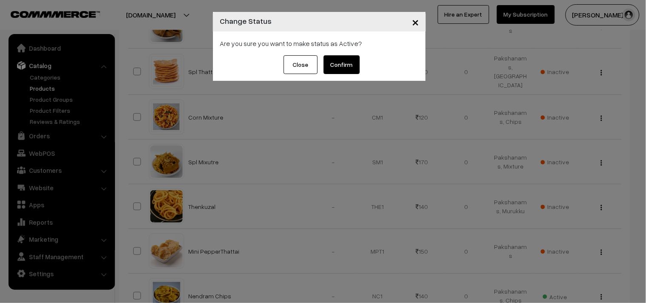
click at [340, 65] on button "Confirm" at bounding box center [342, 64] width 36 height 19
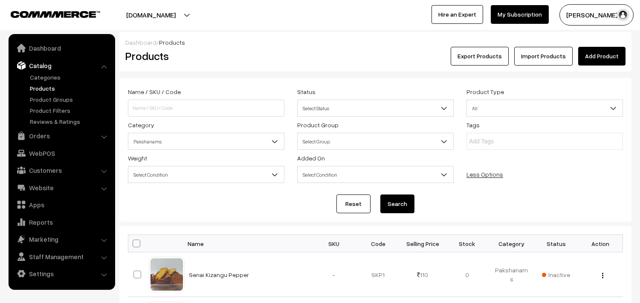
scroll to position [2178, 0]
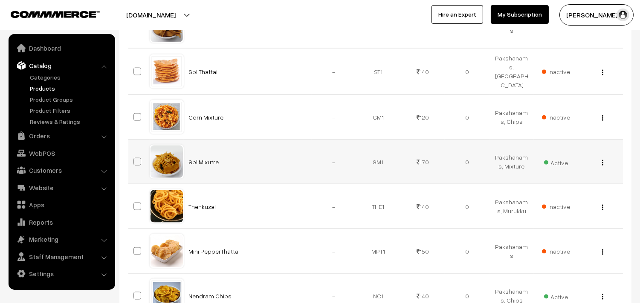
click at [602, 160] on img "button" at bounding box center [602, 163] width 1 height 6
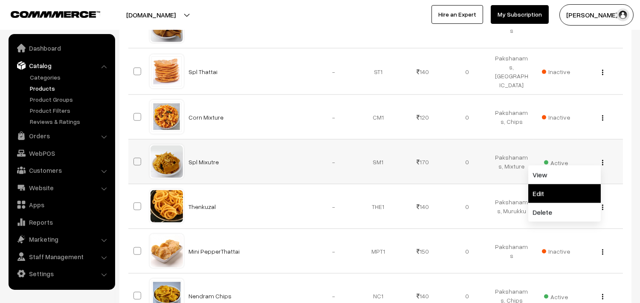
click at [576, 184] on link "Edit" at bounding box center [564, 193] width 72 height 19
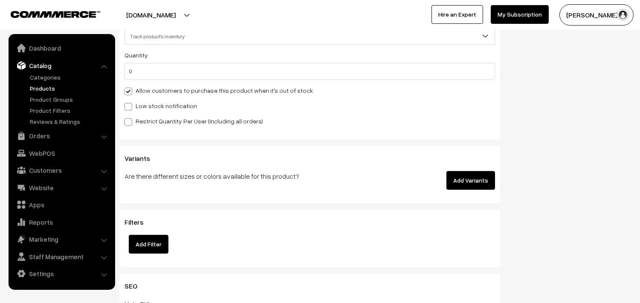
scroll to position [804, 0]
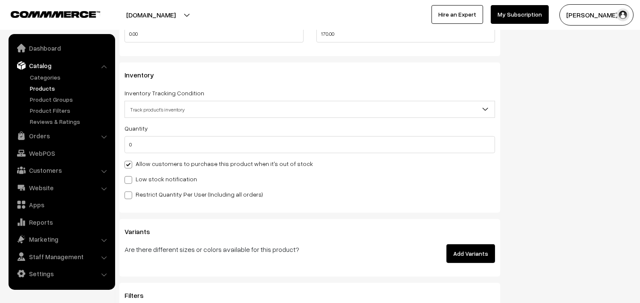
click at [146, 163] on label "Allow customers to purchase this product when it's out of stock" at bounding box center [218, 163] width 188 height 9
click at [130, 163] on input "Allow customers to purchase this product when it's out of stock" at bounding box center [127, 164] width 6 height 6
click at [176, 160] on div "Allow customers to purchase this product when it's out of stock" at bounding box center [309, 163] width 370 height 10
click at [173, 166] on label "Allow customers to purchase this product when it's out of stock" at bounding box center [218, 163] width 188 height 9
click at [130, 166] on input "Allow customers to purchase this product when it's out of stock" at bounding box center [127, 164] width 6 height 6
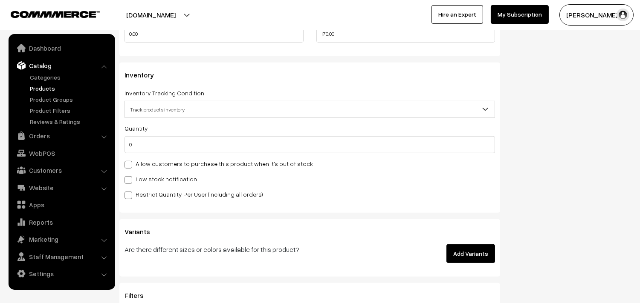
checkbox input "true"
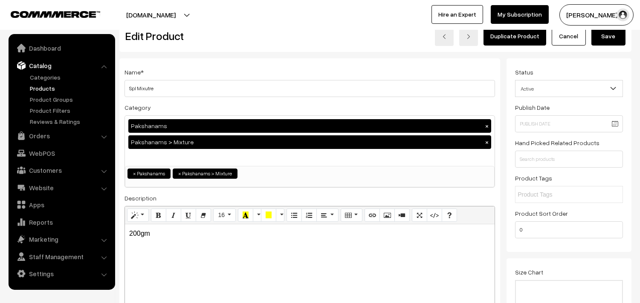
scroll to position [0, 0]
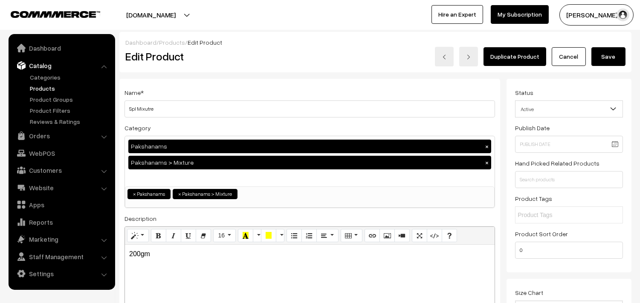
click at [619, 58] on button "Save" at bounding box center [608, 56] width 34 height 19
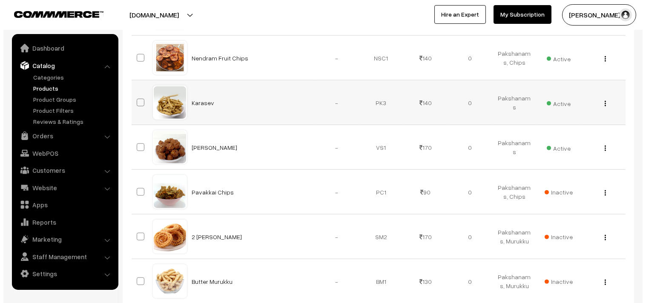
scroll to position [1893, 0]
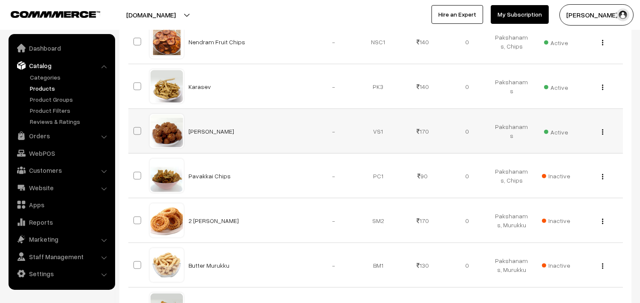
click at [563, 127] on span "Active" at bounding box center [556, 131] width 24 height 11
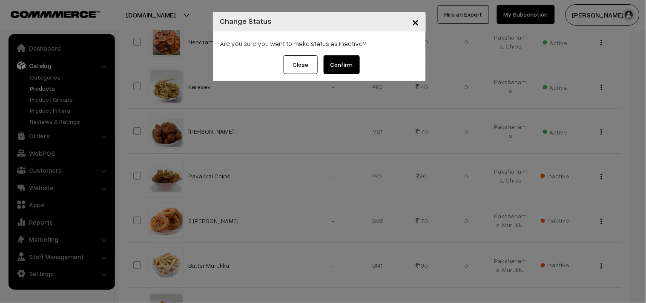
click at [344, 66] on button "Confirm" at bounding box center [342, 64] width 36 height 19
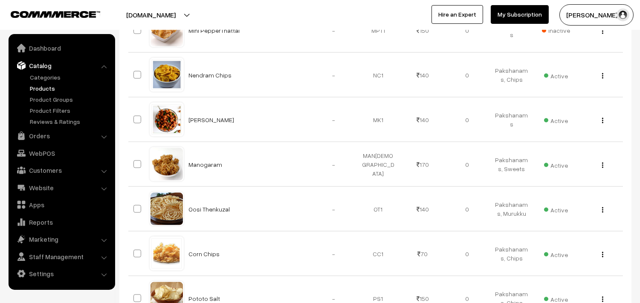
scroll to position [2414, 0]
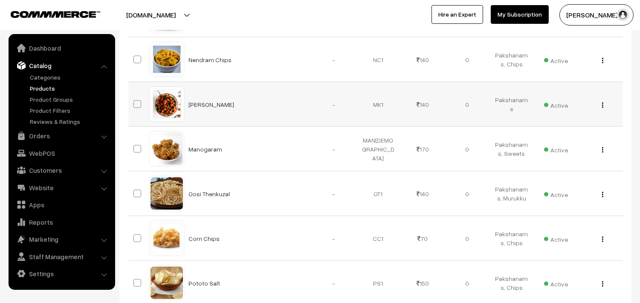
click at [560, 99] on span "Active" at bounding box center [556, 104] width 24 height 11
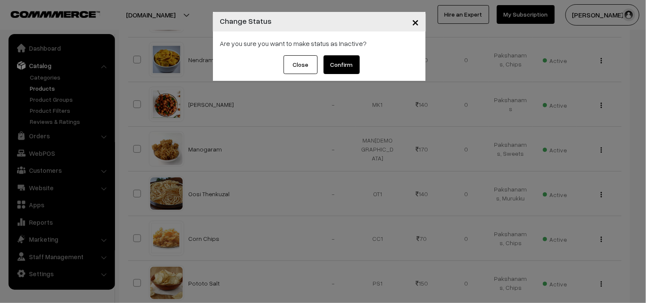
click at [378, 151] on div "× Change Status Are you sure you want to make status as Inactive? Close Confirm" at bounding box center [323, 151] width 646 height 303
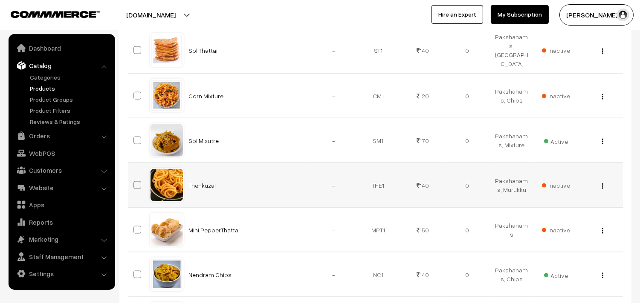
scroll to position [482, 0]
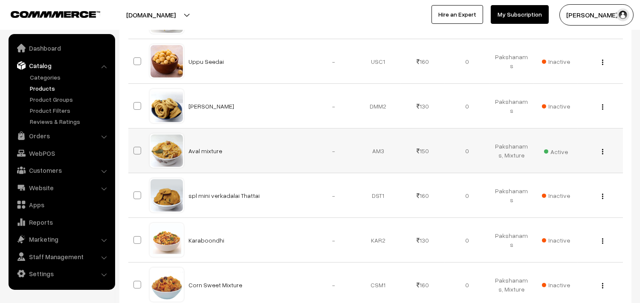
click at [603, 150] on button "button" at bounding box center [602, 151] width 2 height 7
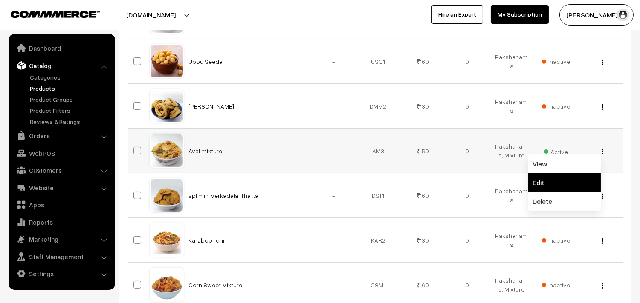
click at [591, 179] on link "Edit" at bounding box center [564, 182] width 72 height 19
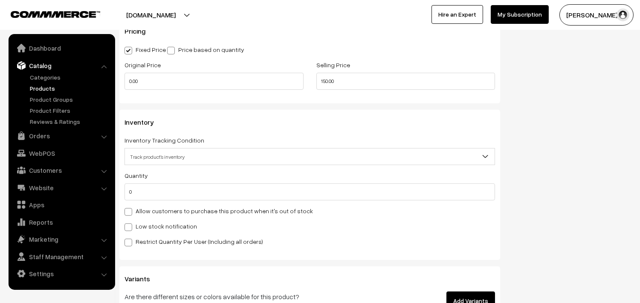
click at [175, 212] on label "Allow customers to purchase this product when it's out of stock" at bounding box center [218, 211] width 188 height 9
click at [130, 212] on input "Allow customers to purchase this product when it's out of stock" at bounding box center [127, 211] width 6 height 6
checkbox input "true"
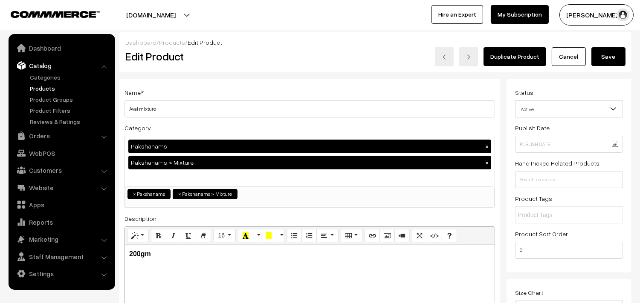
click at [606, 65] on button "Save" at bounding box center [608, 56] width 34 height 19
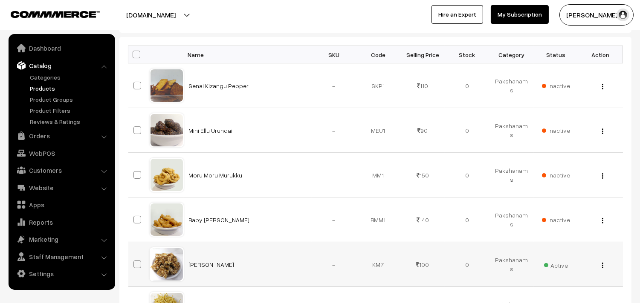
scroll to position [2407, 0]
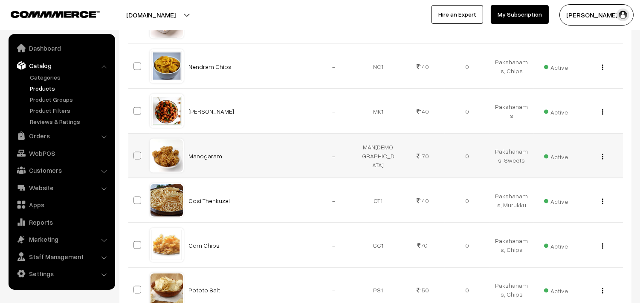
click at [602, 154] on img "button" at bounding box center [602, 157] width 1 height 6
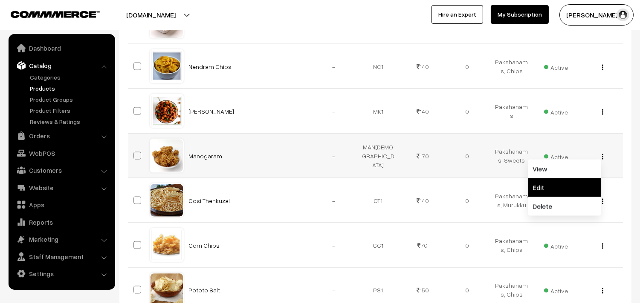
drag, startPoint x: 568, startPoint y: 183, endPoint x: 501, endPoint y: 182, distance: 67.8
click at [567, 183] on link "Edit" at bounding box center [564, 188] width 72 height 19
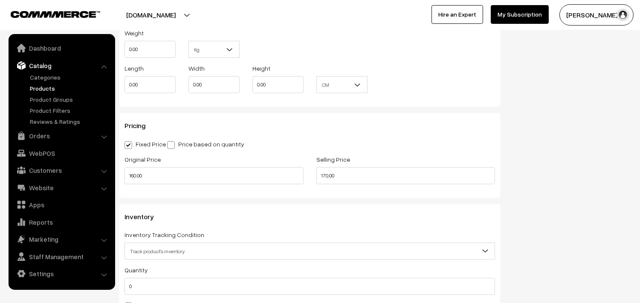
scroll to position [899, 0]
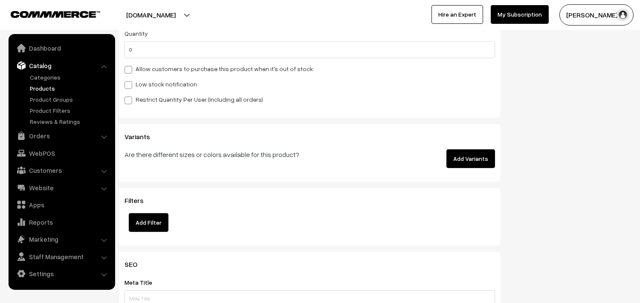
click at [138, 71] on label "Allow customers to purchase this product when it's out of stock" at bounding box center [218, 68] width 188 height 9
click at [130, 71] on input "Allow customers to purchase this product when it's out of stock" at bounding box center [127, 69] width 6 height 6
checkbox input "true"
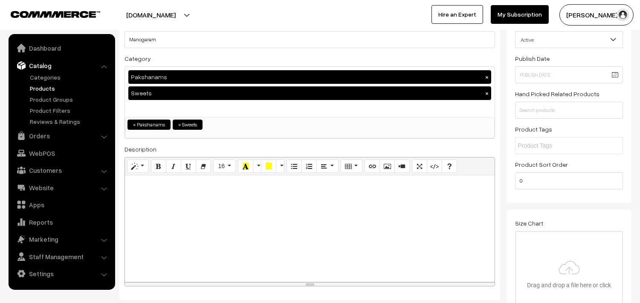
scroll to position [0, 0]
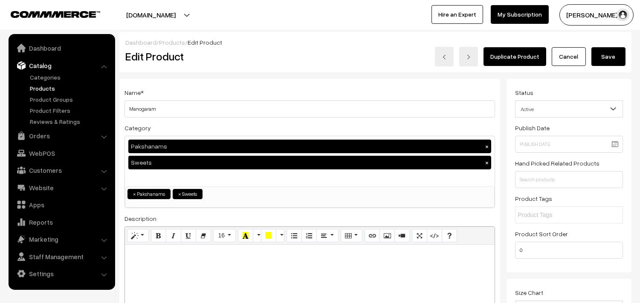
click at [605, 60] on button "Save" at bounding box center [608, 56] width 34 height 19
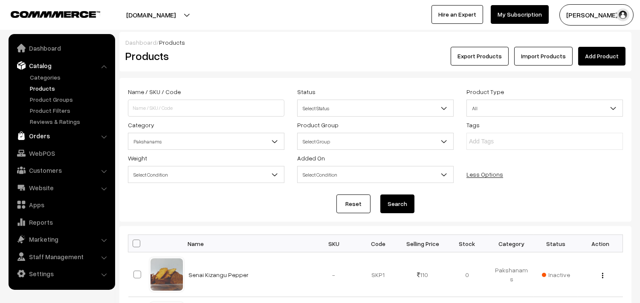
click at [45, 139] on link "Orders" at bounding box center [61, 135] width 101 height 15
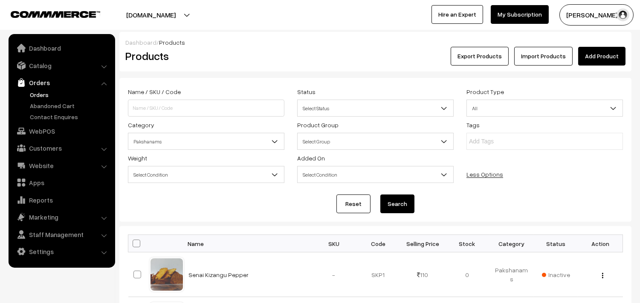
click at [47, 92] on link "Orders" at bounding box center [70, 94] width 84 height 9
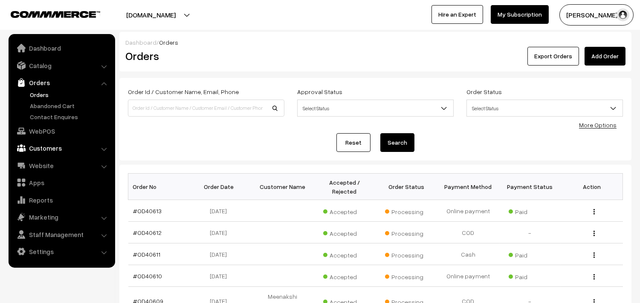
click at [56, 155] on link "Customers" at bounding box center [61, 148] width 101 height 15
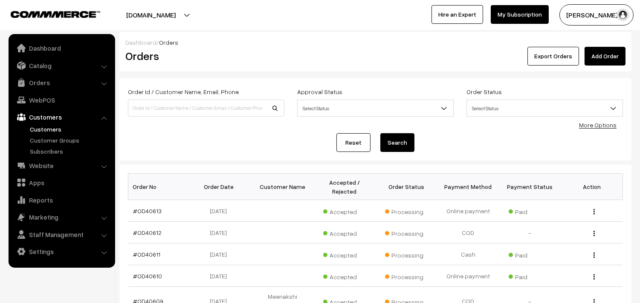
click at [47, 130] on link "Customers" at bounding box center [70, 129] width 84 height 9
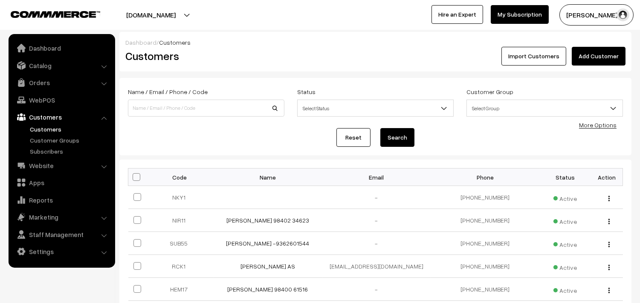
click at [576, 57] on link "Add Customer" at bounding box center [598, 56] width 54 height 19
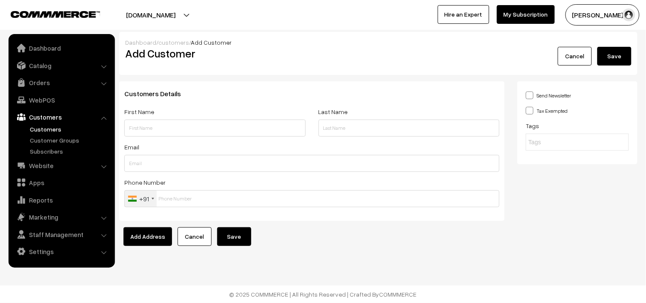
click at [178, 133] on input "text" at bounding box center [214, 128] width 181 height 17
click at [167, 136] on input "Srinivasan" at bounding box center [214, 128] width 181 height 17
paste input "98846 99355"
type input "Srinivasan 98846 99355"
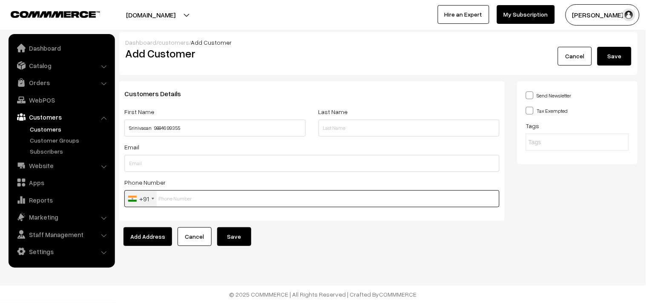
click at [182, 195] on input "text" at bounding box center [311, 198] width 375 height 17
paste input "98846 993"
click at [174, 194] on input "98846 993" at bounding box center [311, 198] width 375 height 17
type input "9884699355"
click at [243, 232] on button "Save" at bounding box center [234, 237] width 34 height 19
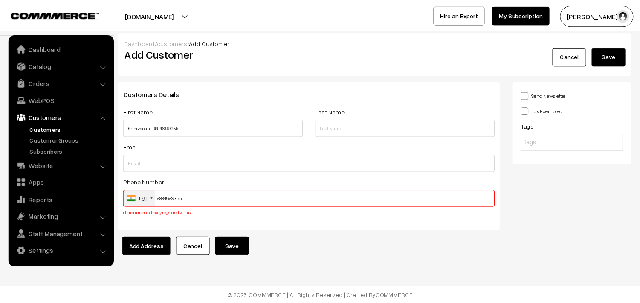
scroll to position [2, 0]
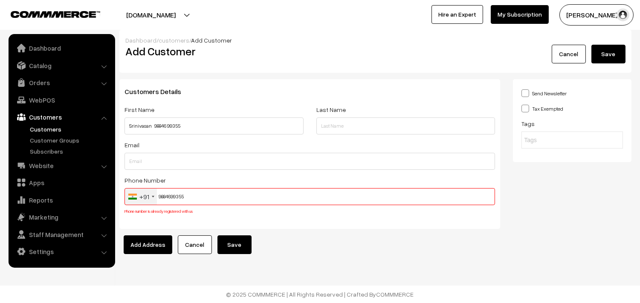
click at [182, 199] on input "9884699355" at bounding box center [309, 196] width 370 height 17
click at [53, 98] on link "WebPOS" at bounding box center [61, 99] width 101 height 15
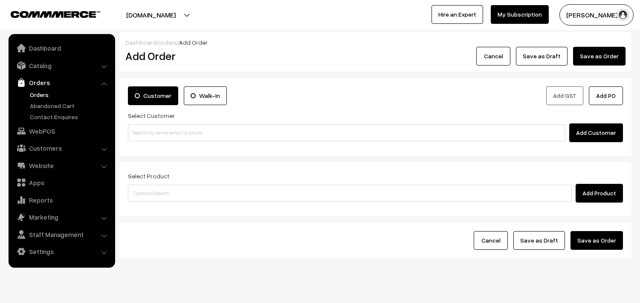
click at [150, 139] on input at bounding box center [346, 132] width 437 height 17
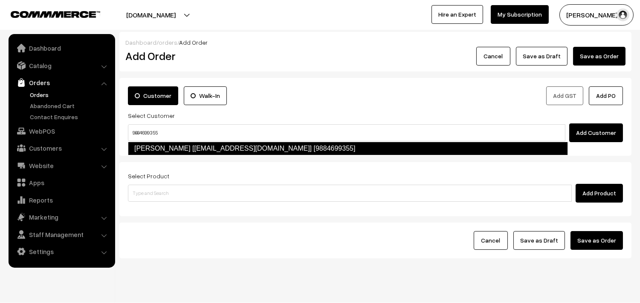
type input "9884699355"
click at [168, 156] on form "Customer Walk-In Add GST Add PO Select Customer Add Customer Select Product Add…" at bounding box center [375, 168] width 512 height 181
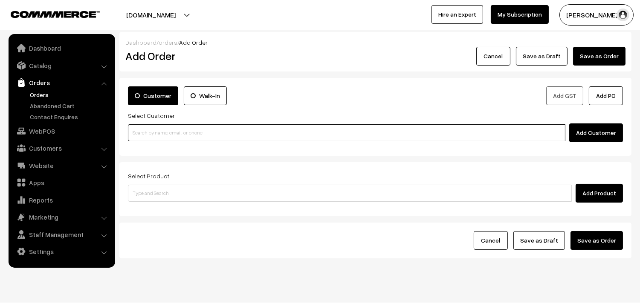
click at [169, 134] on input at bounding box center [346, 132] width 437 height 17
paste input "9884699355"
drag, startPoint x: 167, startPoint y: 138, endPoint x: 170, endPoint y: 147, distance: 9.0
click at [167, 138] on input "9884699355" at bounding box center [346, 132] width 437 height 17
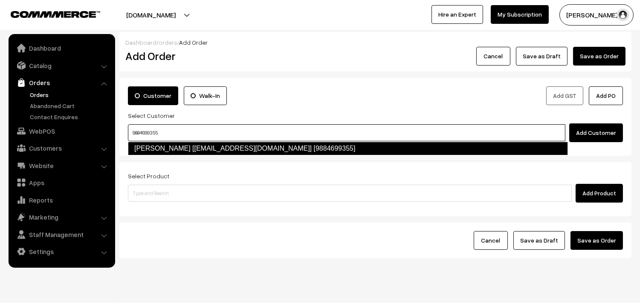
drag, startPoint x: 170, startPoint y: 147, endPoint x: 164, endPoint y: 156, distance: 11.6
click at [170, 147] on link "[PERSON_NAME] [[EMAIL_ADDRESS][DOMAIN_NAME]] [9884699355]" at bounding box center [348, 149] width 440 height 14
type input "9884699355"
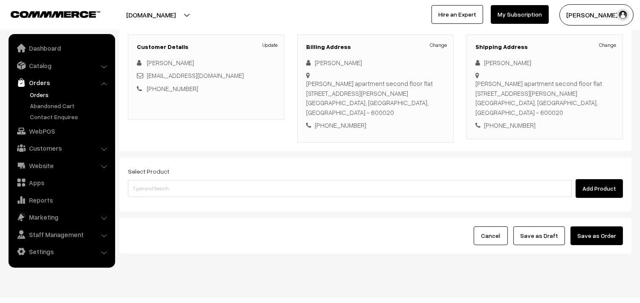
scroll to position [116, 0]
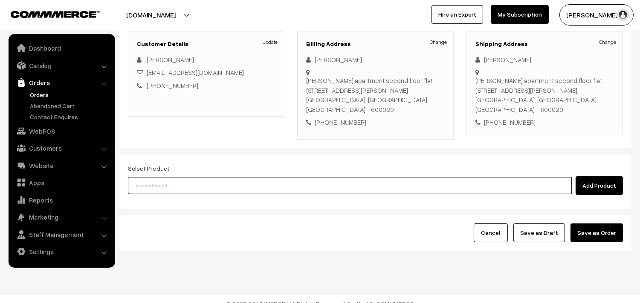
click at [182, 177] on input at bounding box center [350, 185] width 444 height 17
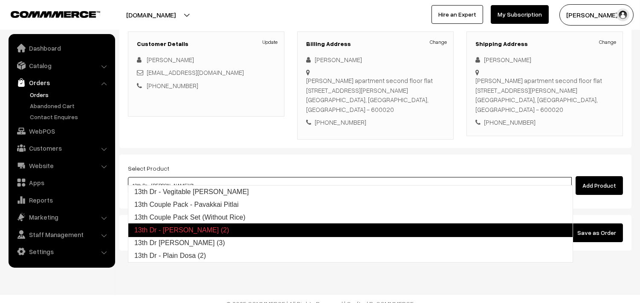
type input "13th Dr [PERSON_NAME] (3)"
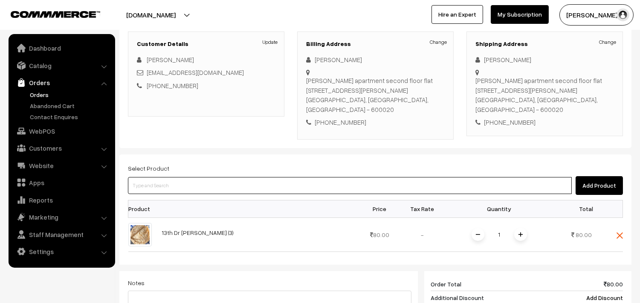
click at [182, 177] on input at bounding box center [350, 185] width 444 height 17
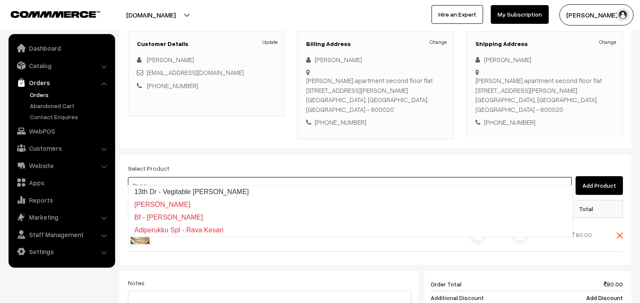
type input "13th Dr - Vegitable [PERSON_NAME]"
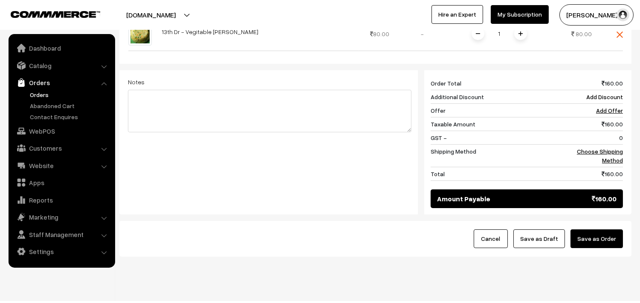
scroll to position [358, 0]
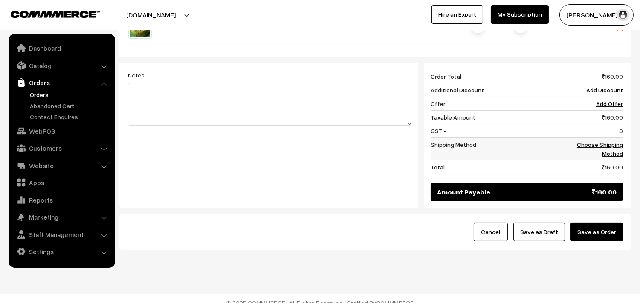
click at [608, 141] on link "Choose Shipping Method" at bounding box center [599, 149] width 46 height 16
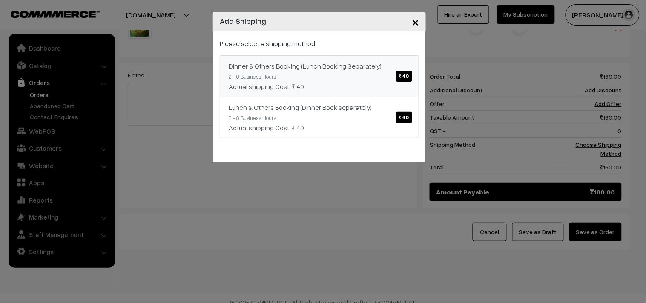
click at [337, 74] on link "Dinner & Others Booking (Lunch Booking Separately) ₹.40 2 - 8 Business Hours Ac…" at bounding box center [319, 76] width 199 height 42
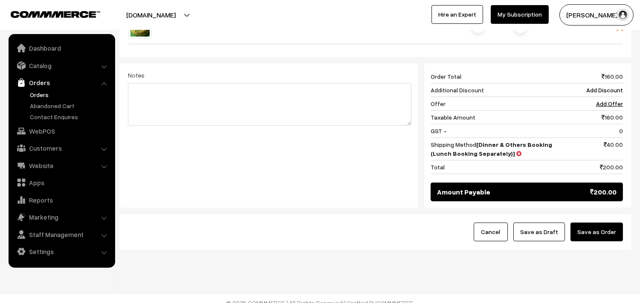
drag, startPoint x: 544, startPoint y: 223, endPoint x: 547, endPoint y: 227, distance: 4.9
click at [544, 223] on button "Save as Draft" at bounding box center [539, 232] width 52 height 19
